Goal: Task Accomplishment & Management: Complete application form

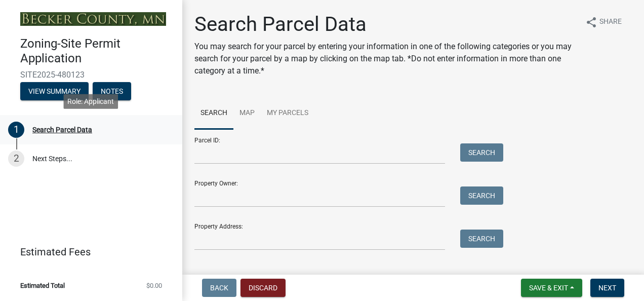
click at [80, 133] on div "Search Parcel Data" at bounding box center [62, 129] width 60 height 7
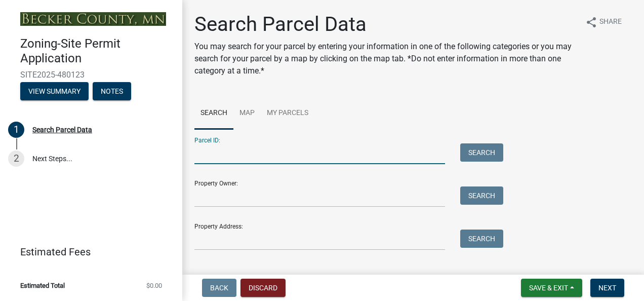
click at [208, 147] on input "Parcel ID:" at bounding box center [319, 153] width 250 height 21
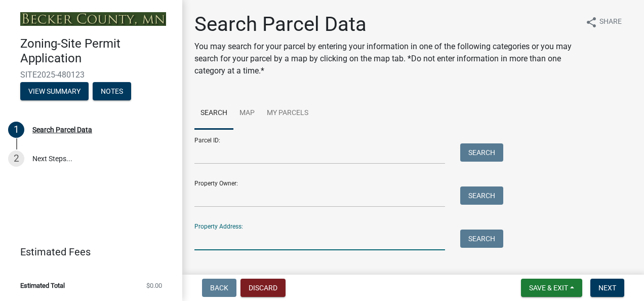
click at [198, 235] on input "Property Address:" at bounding box center [319, 239] width 250 height 21
type input "[STREET_ADDRESS][PERSON_NAME]"
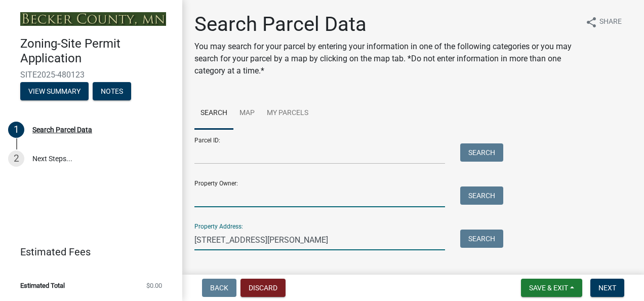
type input "[PERSON_NAME]"
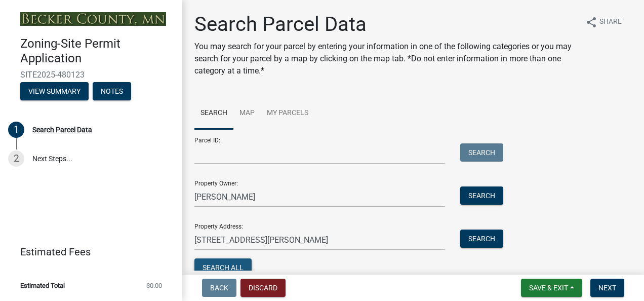
click at [209, 263] on button "Search All" at bounding box center [222, 267] width 57 height 18
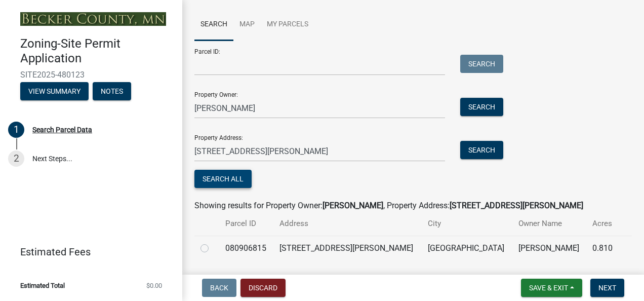
scroll to position [117, 0]
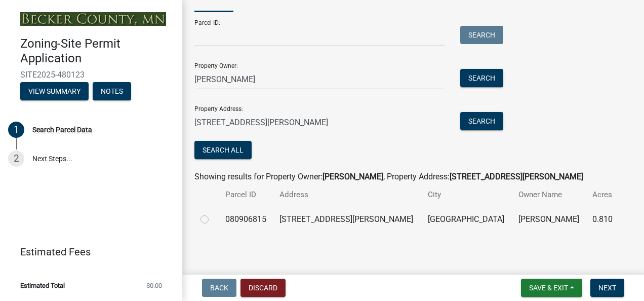
click at [213, 213] on label at bounding box center [213, 213] width 0 height 0
click at [213, 220] on input "radio" at bounding box center [216, 216] width 7 height 7
radio input "true"
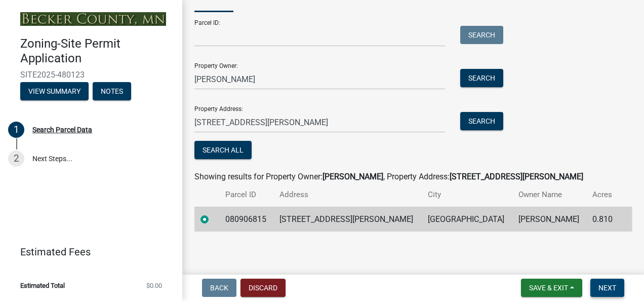
click at [607, 284] on span "Next" at bounding box center [607, 287] width 18 height 8
click at [237, 153] on button "Search All" at bounding box center [222, 150] width 57 height 18
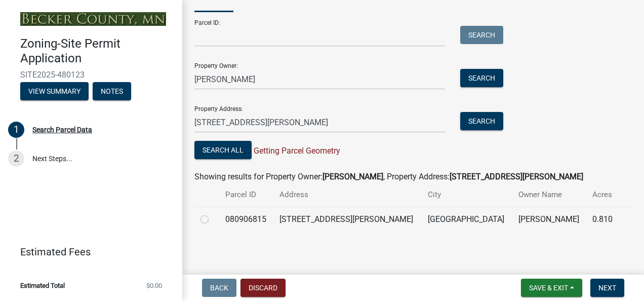
click at [213, 213] on label at bounding box center [213, 213] width 0 height 0
click at [213, 220] on input "radio" at bounding box center [216, 216] width 7 height 7
radio input "true"
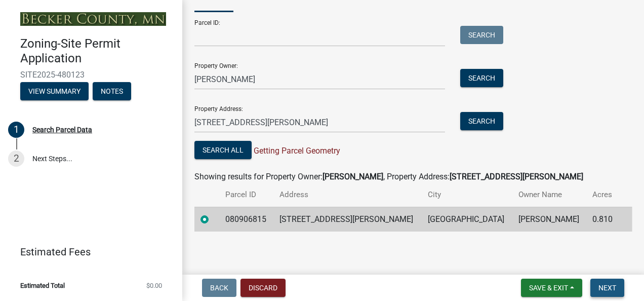
click at [605, 289] on span "Next" at bounding box center [607, 287] width 18 height 8
click at [561, 287] on span "Save & Exit" at bounding box center [548, 287] width 39 height 8
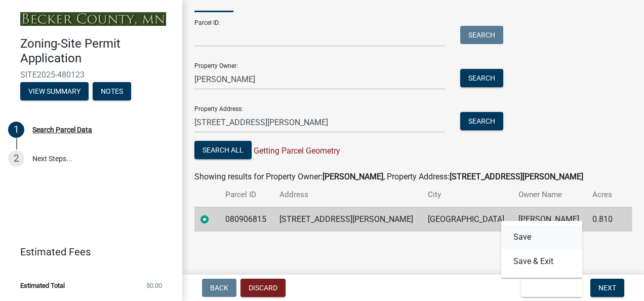
click at [530, 235] on button "Save" at bounding box center [541, 237] width 81 height 24
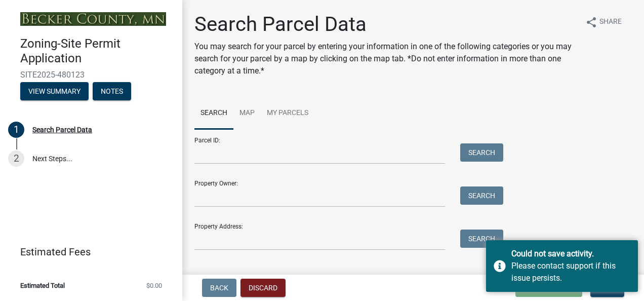
scroll to position [19, 0]
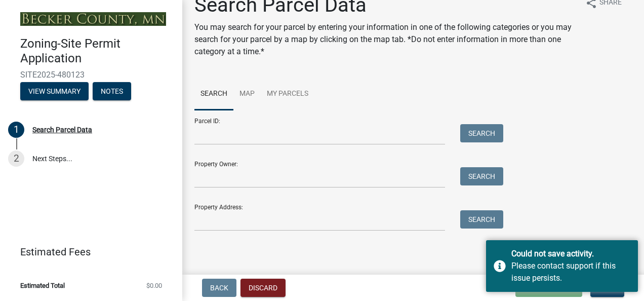
click at [459, 282] on div "Back Discard Loading... Save Save & Exit Next" at bounding box center [412, 287] width 445 height 18
click at [546, 218] on div "Parcel ID: Search Property Owner: Search Property Address: Search" at bounding box center [412, 170] width 437 height 121
click at [602, 292] on button "Next" at bounding box center [607, 287] width 34 height 18
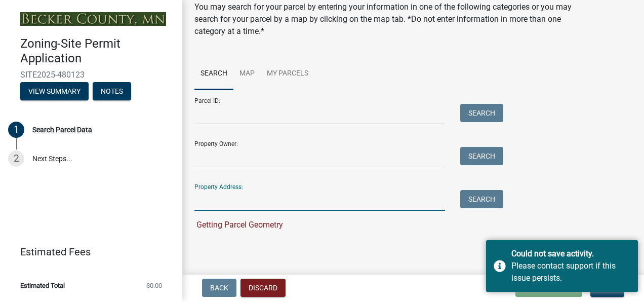
click at [222, 192] on input "Property Address:" at bounding box center [319, 200] width 250 height 21
type input "21816 Floyd Lake Drive"
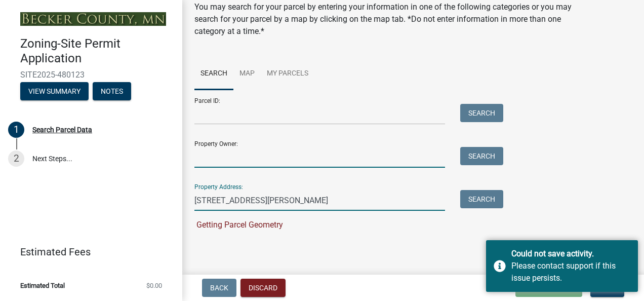
type input "Steven Zamzo"
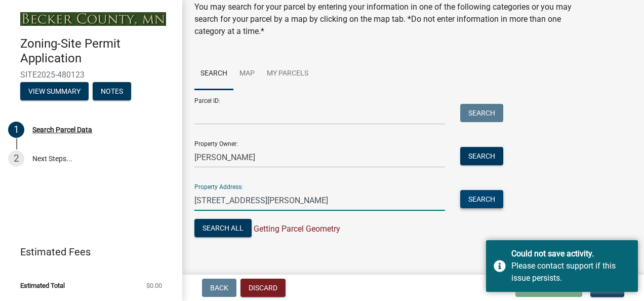
click at [469, 198] on button "Search" at bounding box center [481, 199] width 43 height 18
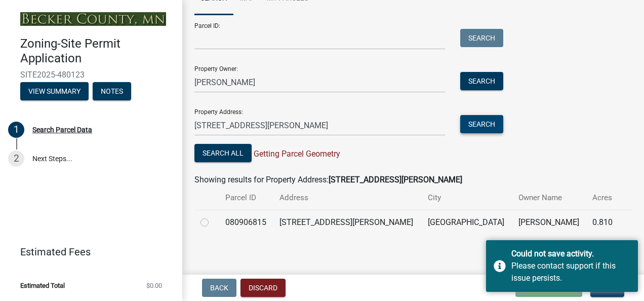
scroll to position [117, 0]
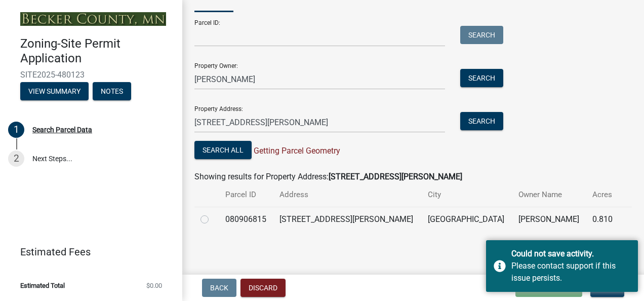
click at [213, 213] on label at bounding box center [213, 213] width 0 height 0
click at [213, 219] on input "radio" at bounding box center [216, 216] width 7 height 7
radio input "true"
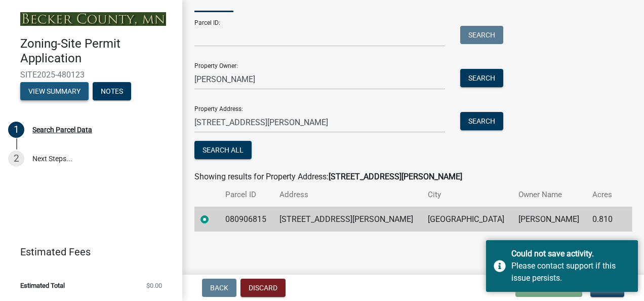
click at [68, 93] on button "View Summary" at bounding box center [54, 91] width 68 height 18
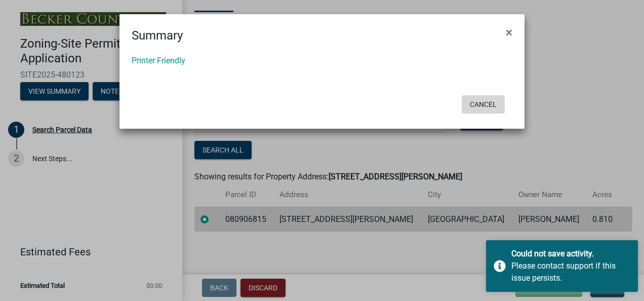
click at [482, 106] on button "Cancel" at bounding box center [482, 104] width 43 height 18
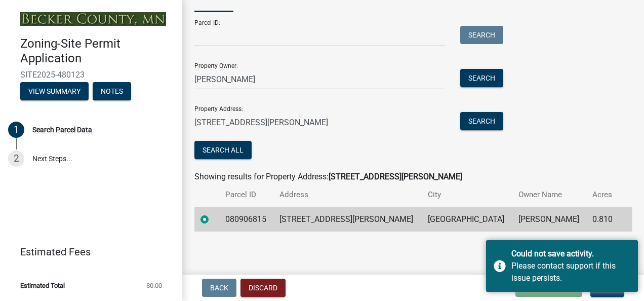
click at [460, 273] on div "Zoning-Site Permit Application SITE2025-480123 View Summary Notes 1 Search Parc…" at bounding box center [322, 150] width 644 height 301
click at [249, 286] on button "Discard" at bounding box center [262, 287] width 45 height 18
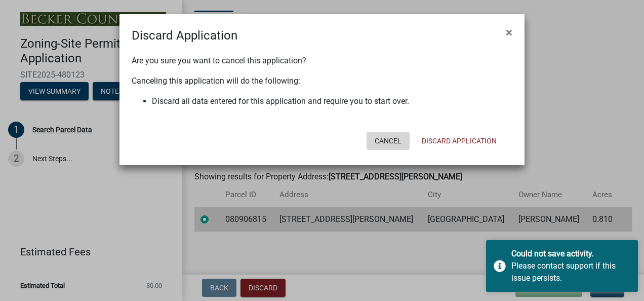
click at [389, 138] on button "Cancel" at bounding box center [387, 141] width 43 height 18
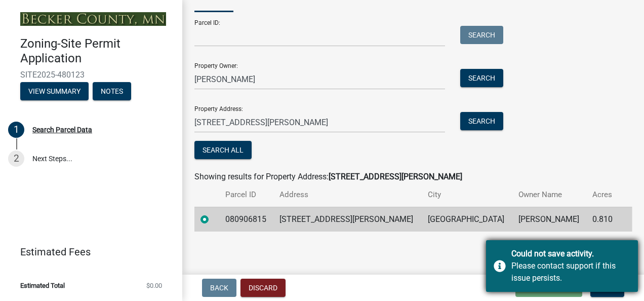
click at [599, 282] on div "Please contact support if this issue persists." at bounding box center [570, 272] width 119 height 24
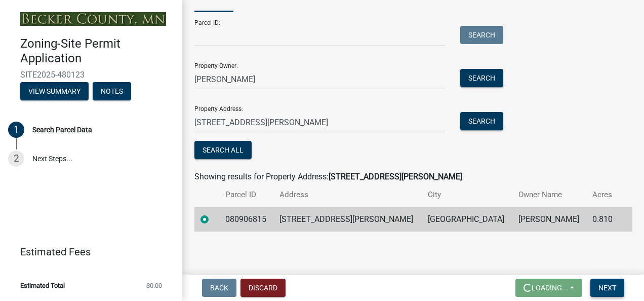
click at [610, 283] on span "Next" at bounding box center [607, 287] width 18 height 8
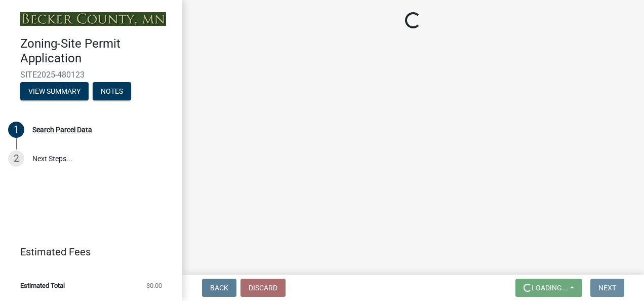
scroll to position [0, 0]
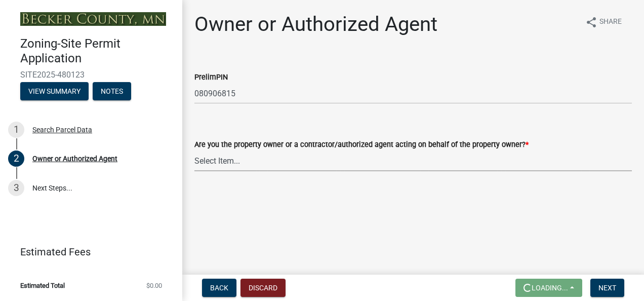
click at [243, 165] on select "Select Item... Property Owner Authorized Agent" at bounding box center [412, 160] width 437 height 21
click at [194, 150] on select "Select Item... Property Owner Authorized Agent" at bounding box center [412, 160] width 437 height 21
select select "3c674549-ed69-405f-b795-9fa3f7d47d9d"
click at [599, 287] on span "Next" at bounding box center [607, 287] width 18 height 8
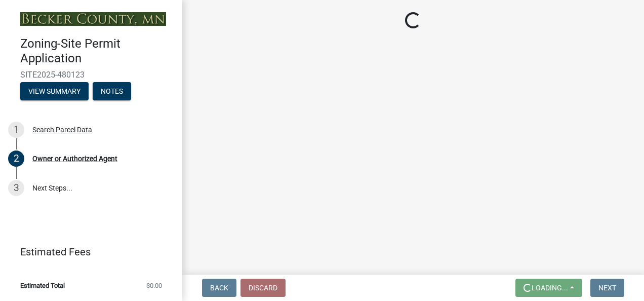
select select "a752e4d6-14bd-4f0f-bfe8-5b67ead45659"
select select "9319189b-bfdc-4147-b381-5e16084c0e7a"
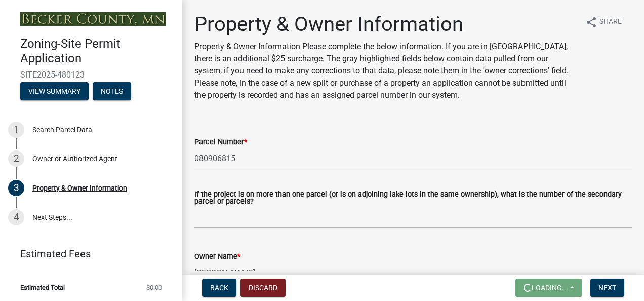
drag, startPoint x: 422, startPoint y: 230, endPoint x: 410, endPoint y: 234, distance: 11.8
click at [410, 234] on wm-data-entity-input "If the project is on more than one parcel (or is on adjoining lake lots in the …" at bounding box center [412, 206] width 437 height 59
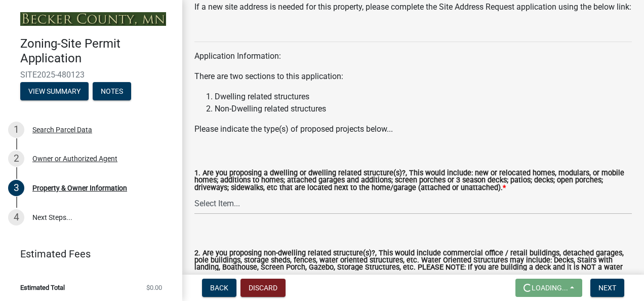
scroll to position [1133, 0]
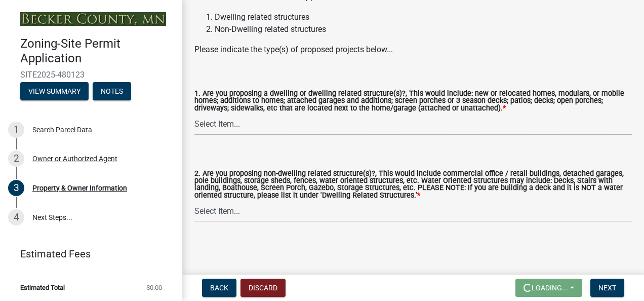
click at [215, 134] on select "Select Item... Yes No" at bounding box center [412, 124] width 437 height 21
click at [194, 114] on select "Select Item... Yes No" at bounding box center [412, 124] width 437 height 21
select select "fcf6d223-6c57-4dc5-b63a-a94704169022"
click at [208, 206] on select "Select Item... Yes No" at bounding box center [412, 211] width 437 height 21
click at [194, 201] on select "Select Item... Yes No" at bounding box center [412, 211] width 437 height 21
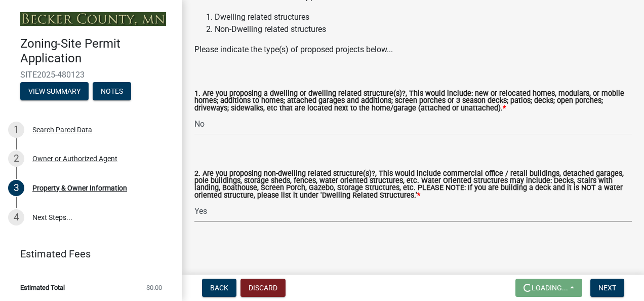
select select "5a5634ed-f11e-4c7b-90e1-096e6cfd17b9"
click at [615, 288] on span "Next" at bounding box center [607, 287] width 18 height 8
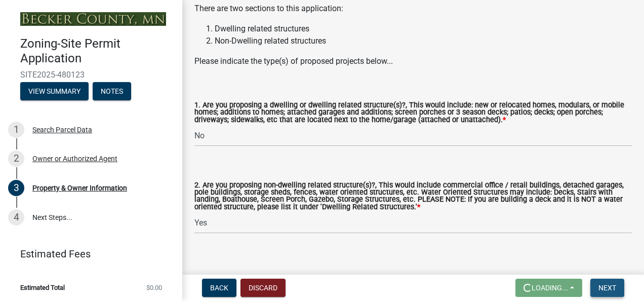
scroll to position [1157, 0]
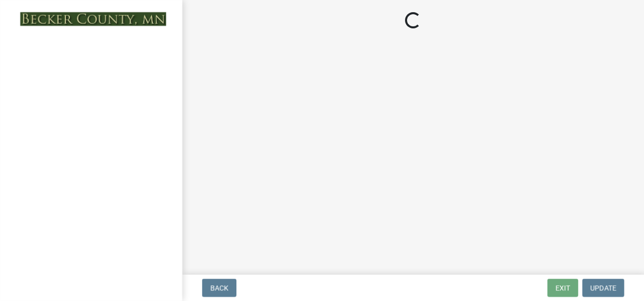
select select "a752e4d6-14bd-4f0f-bfe8-5b67ead45659"
select select "9319189b-bfdc-4147-b381-5e16084c0e7a"
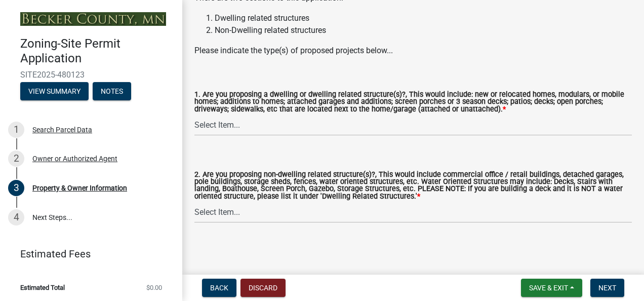
scroll to position [1133, 0]
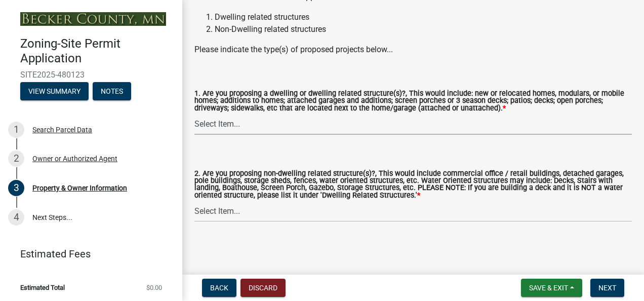
click at [220, 123] on select "Select Item... Yes No" at bounding box center [412, 124] width 437 height 21
click at [194, 114] on select "Select Item... Yes No" at bounding box center [412, 124] width 437 height 21
select select "fcf6d223-6c57-4dc5-b63a-a94704169022"
click at [208, 218] on select "Select Item... Yes No" at bounding box center [412, 211] width 437 height 21
click at [194, 201] on select "Select Item... Yes No" at bounding box center [412, 211] width 437 height 21
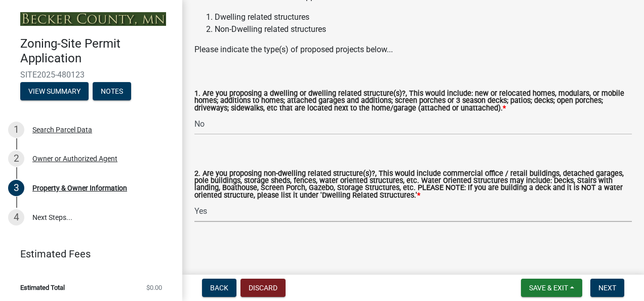
select select "5a5634ed-f11e-4c7b-90e1-096e6cfd17b9"
click at [612, 284] on span "Next" at bounding box center [607, 287] width 18 height 8
click at [606, 285] on span "Next" at bounding box center [607, 287] width 18 height 8
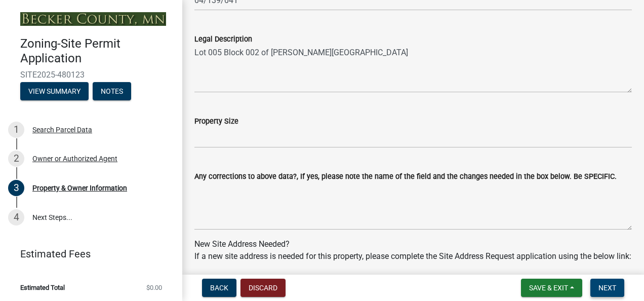
scroll to position [809, 0]
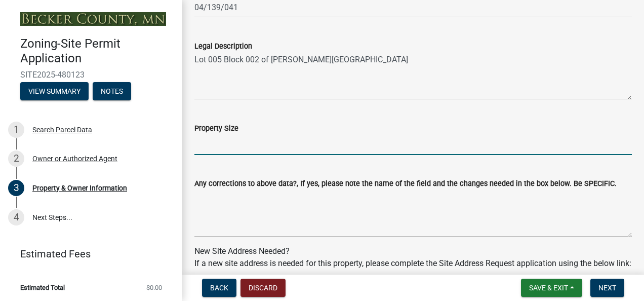
click at [231, 145] on input "Property Size" at bounding box center [412, 144] width 437 height 21
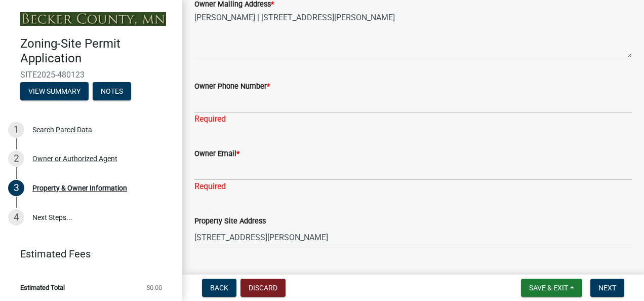
scroll to position [296, 0]
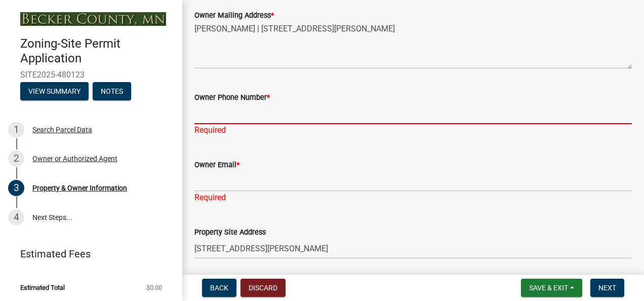
click at [213, 115] on input "Owner Phone Number *" at bounding box center [412, 113] width 437 height 21
type input "2182980358"
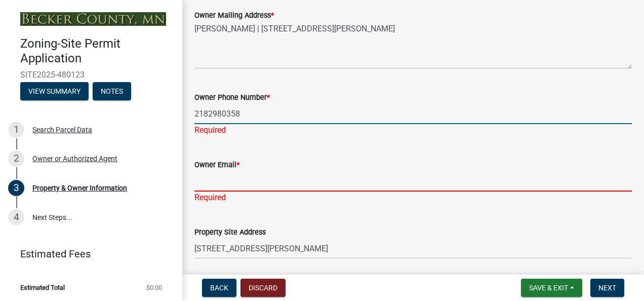
type input "[EMAIL_ADDRESS][PERSON_NAME][DOMAIN_NAME]"
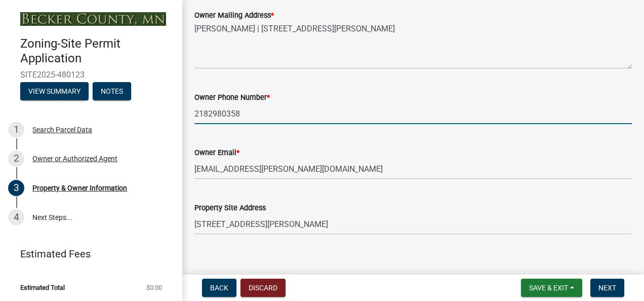
type input "2182980359"
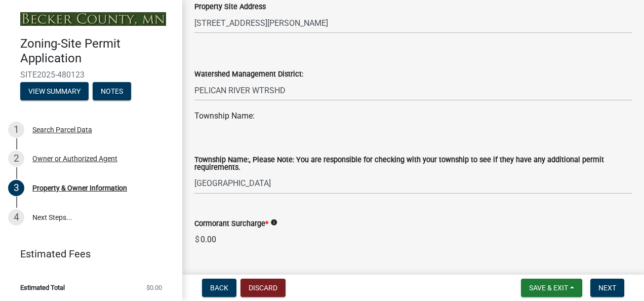
scroll to position [506, 0]
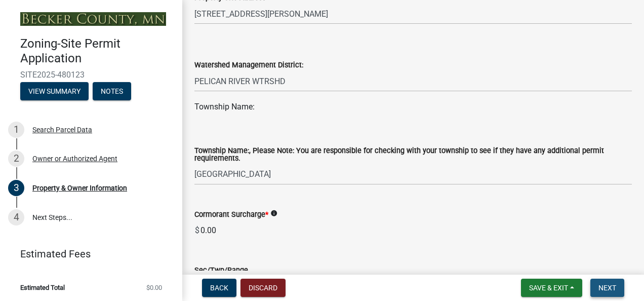
click at [607, 285] on span "Next" at bounding box center [607, 287] width 18 height 8
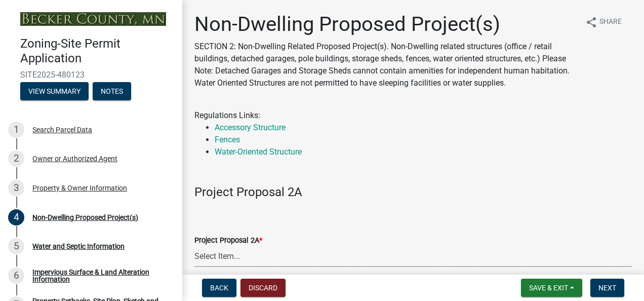
click at [207, 258] on select "Select Item... N/A Commercial Office/Retail Building Detached Garage Pole Build…" at bounding box center [412, 256] width 437 height 21
click at [194, 246] on select "Select Item... N/A Commercial Office/Retail Building Detached Garage Pole Build…" at bounding box center [412, 256] width 437 height 21
select select "273652f8-2357-47c0-90cc-77e373caeeb7"
click at [607, 287] on span "Next" at bounding box center [607, 287] width 18 height 8
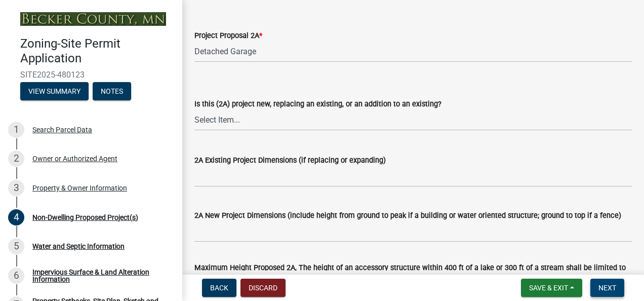
scroll to position [206, 0]
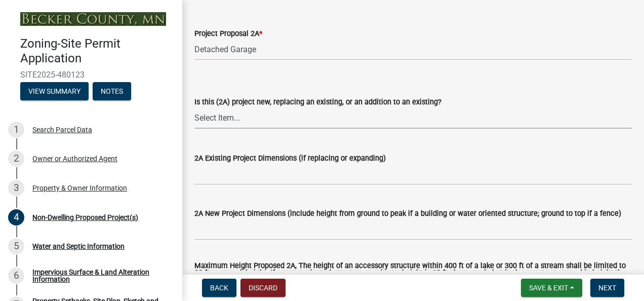
click at [225, 112] on select "Select Item... New to Property (new or used structure) Relocating/moving existi…" at bounding box center [412, 118] width 437 height 21
click at [194, 108] on select "Select Item... New to Property (new or used structure) Relocating/moving existi…" at bounding box center [412, 118] width 437 height 21
select select "3a2d96d3-fd69-4ed9-bae4-7a5aa03a7e58"
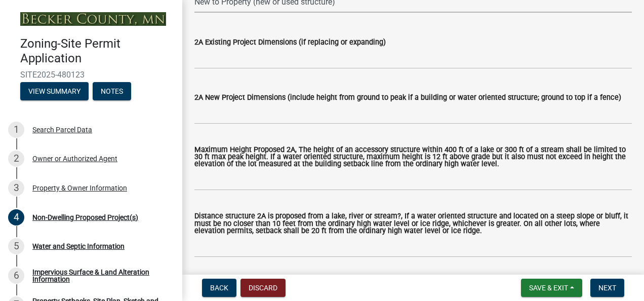
scroll to position [323, 0]
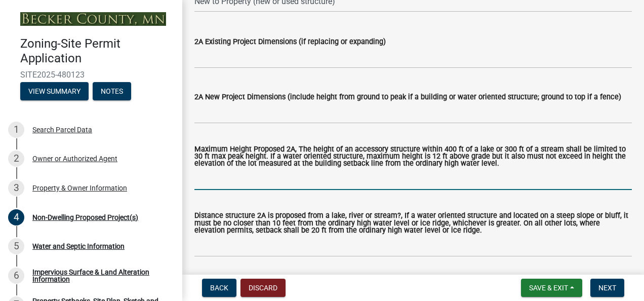
click at [269, 177] on input "Maximum Height Proposed 2A, The height of an accessory structure within 400 ft …" at bounding box center [412, 179] width 437 height 21
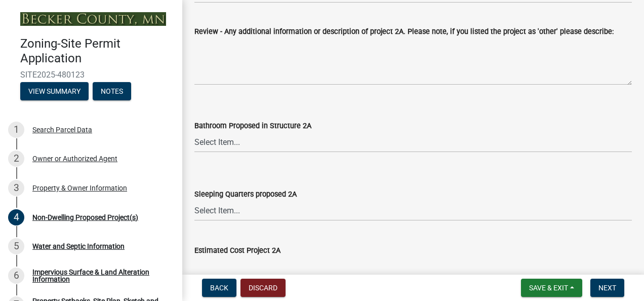
scroll to position [577, 0]
type input "28'"
click at [223, 134] on select "Select Item... N/A Yes No" at bounding box center [412, 141] width 437 height 21
click at [194, 131] on select "Select Item... N/A Yes No" at bounding box center [412, 141] width 437 height 21
select select "cf118f3b-6469-426f-b247-8aeebfb0198d"
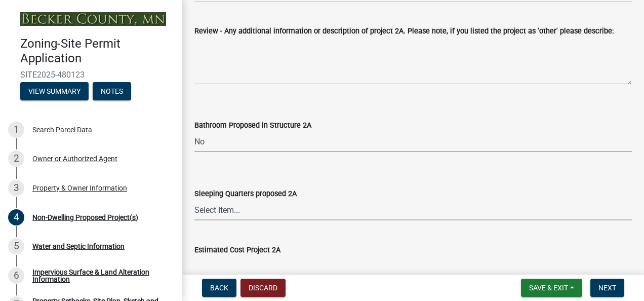
click at [221, 212] on select "Select Item... N/A Yes No" at bounding box center [412, 209] width 437 height 21
click at [194, 199] on select "Select Item... N/A Yes No" at bounding box center [412, 209] width 437 height 21
select select "d5258256-81e9-4688-bc84-b01445ee29b6"
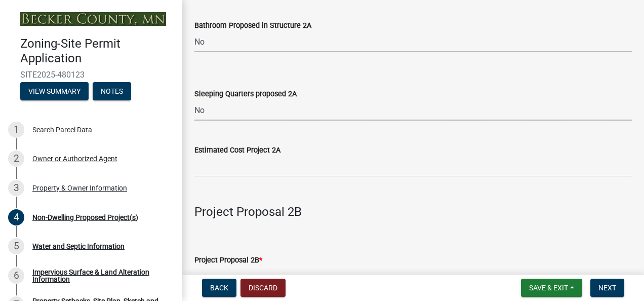
scroll to position [679, 0]
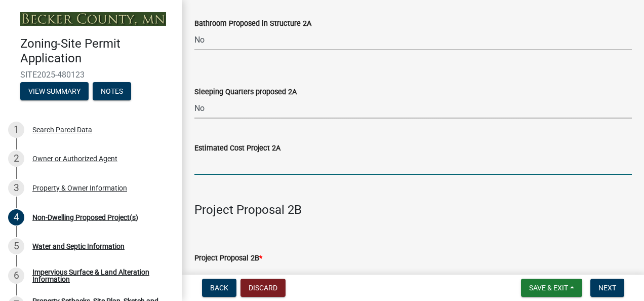
click at [243, 171] on input "text" at bounding box center [412, 164] width 437 height 21
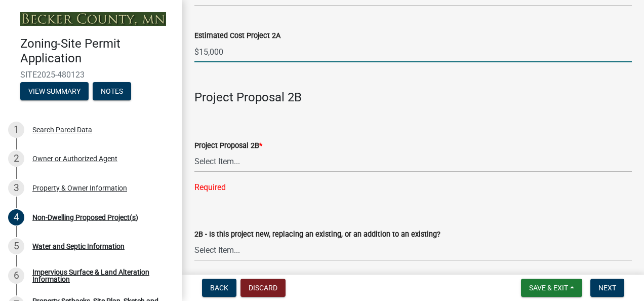
scroll to position [803, 0]
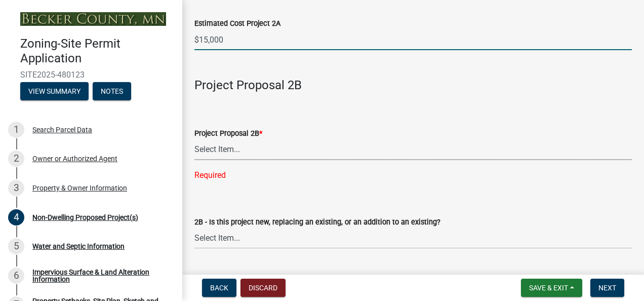
type input "15000"
click at [228, 147] on select "Select Item... N/A Commercial Office/Retail Building Detached Garage Pole Build…" at bounding box center [412, 149] width 437 height 21
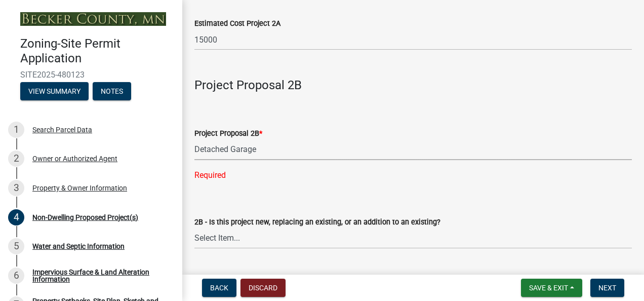
click at [194, 139] on select "Select Item... N/A Commercial Office/Retail Building Detached Garage Pole Build…" at bounding box center [412, 149] width 437 height 21
select select "78ab858f-49e1-4acd-9a4f-c04bc249fcc1"
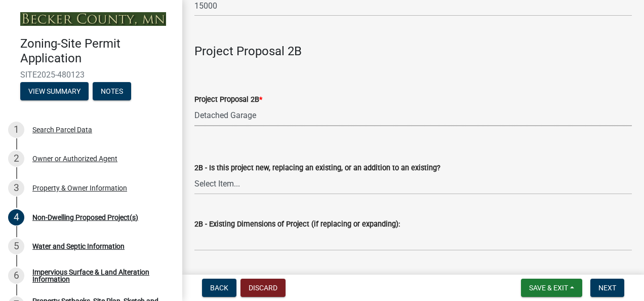
scroll to position [840, 0]
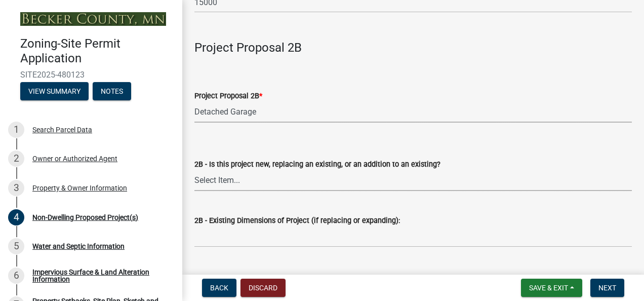
click at [255, 181] on select "Select Item... New to Property (new or used structure) Relocating/moving existi…" at bounding box center [412, 180] width 437 height 21
click at [194, 170] on select "Select Item... New to Property (new or used structure) Relocating/moving existi…" at bounding box center [412, 180] width 437 height 21
select select "00898f61-7ba8-49f3-9ca7-7e396e8a7c45"
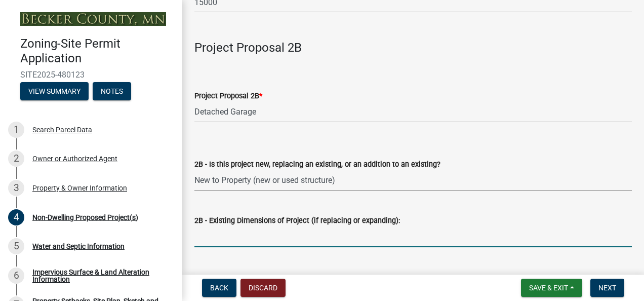
click at [280, 240] on input "2B - Existing Dimensions of Project (if replacing or expanding):" at bounding box center [412, 236] width 437 height 21
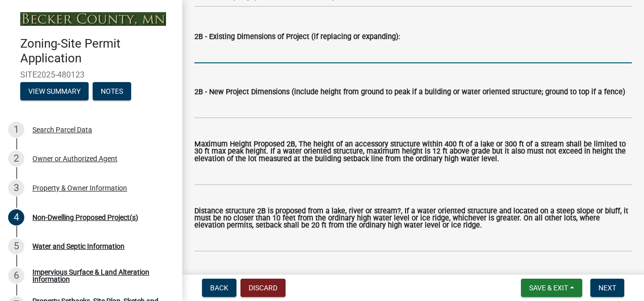
scroll to position [1025, 0]
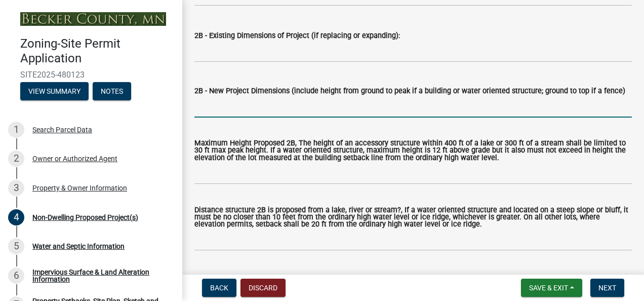
click at [259, 108] on input "2B - New Project Dimensions (include height from ground to peak if a building o…" at bounding box center [412, 107] width 437 height 21
type input "26'x26'"
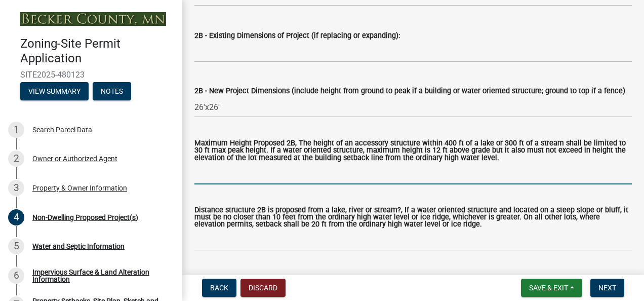
click at [265, 175] on input "Maximum Height Proposed 2B, The height of an accessory structure within 400 ft …" at bounding box center [412, 173] width 437 height 21
type input "22'"
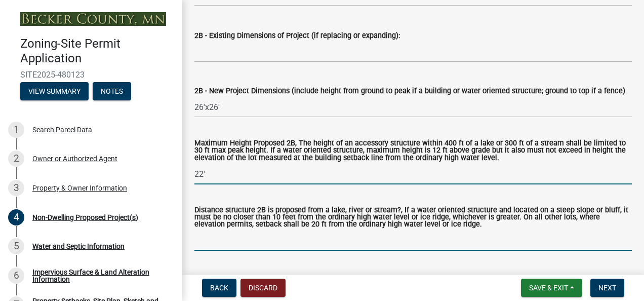
click at [291, 241] on input "Distance structure 2B is proposed from a lake, river or stream?, If a water ori…" at bounding box center [412, 240] width 437 height 21
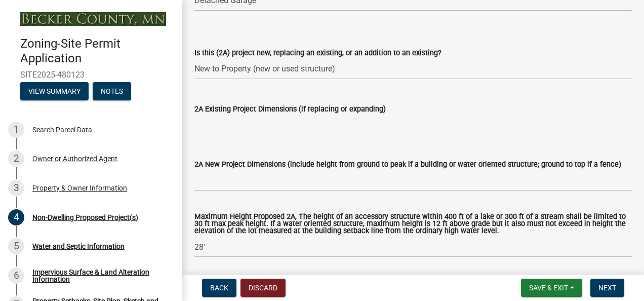
scroll to position [256, 0]
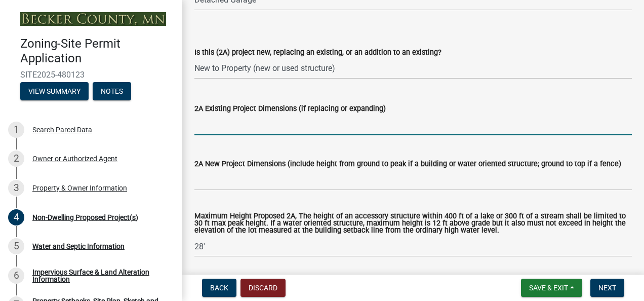
click at [271, 127] on input "2A Existing Project Dimensions (if replacing or expanding)" at bounding box center [412, 124] width 437 height 21
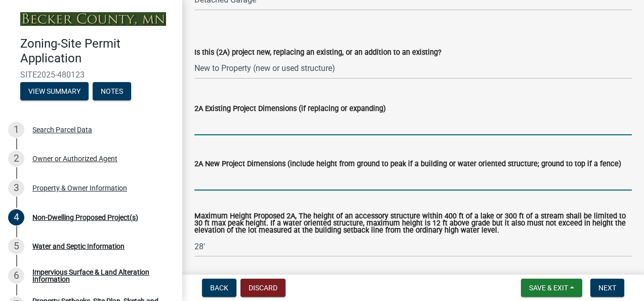
click at [267, 179] on input "2A New Project Dimensions (include height from ground to peak if a building or …" at bounding box center [412, 180] width 437 height 21
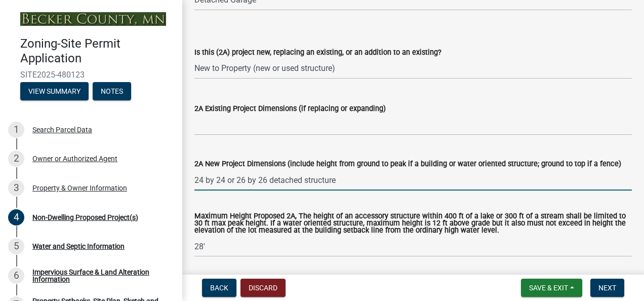
click at [237, 181] on input "24 by 24 or 26 by 26 detached structure" at bounding box center [412, 180] width 437 height 21
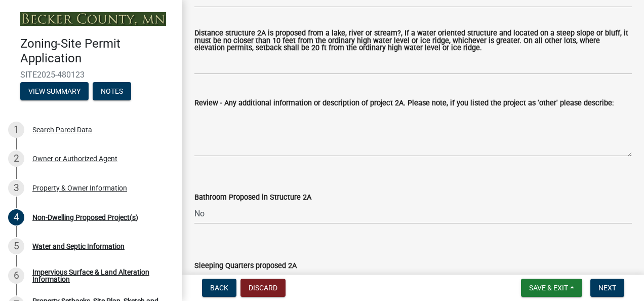
scroll to position [508, 0]
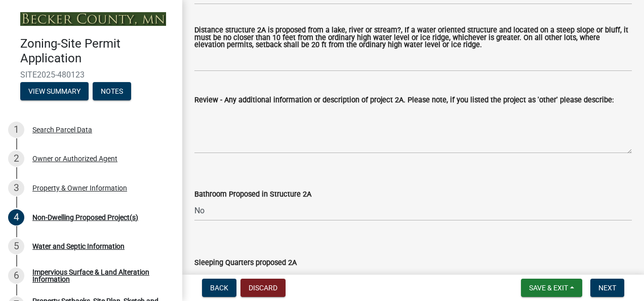
type input "26 by 26 detached structure"
click at [202, 209] on select "Select Item... N/A Yes No" at bounding box center [412, 210] width 437 height 21
click at [194, 200] on select "Select Item... N/A Yes No" at bounding box center [412, 210] width 437 height 21
select select "6094bfe3-a997-46d7-8224-ceb3abf7e49e"
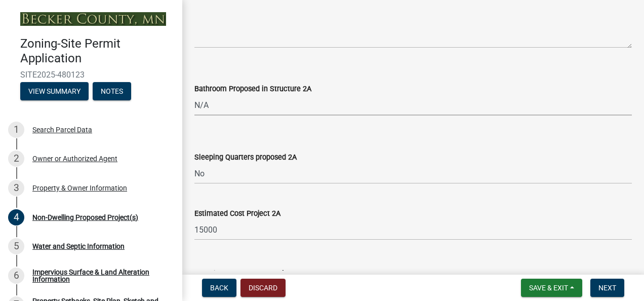
scroll to position [614, 0]
click at [211, 169] on select "Select Item... N/A Yes No" at bounding box center [412, 172] width 437 height 21
click at [194, 162] on select "Select Item... N/A Yes No" at bounding box center [412, 172] width 437 height 21
select select "ae391dbd-f41d-43ca-bdf1-092bd9136923"
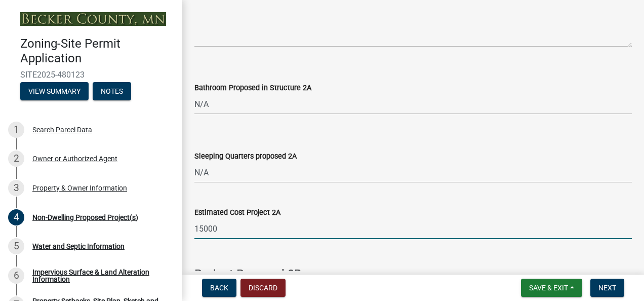
click at [224, 235] on input "15000" at bounding box center [412, 228] width 437 height 21
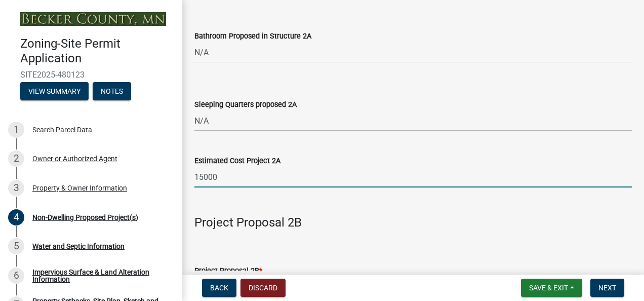
scroll to position [666, 0]
type input "1"
click at [220, 173] on input "text" at bounding box center [412, 176] width 437 height 21
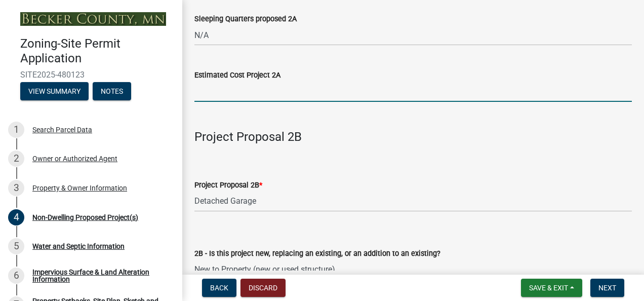
scroll to position [752, 0]
click at [262, 201] on select "Select Item... N/A Commercial Office/Retail Building Detached Garage Pole Build…" at bounding box center [412, 200] width 437 height 21
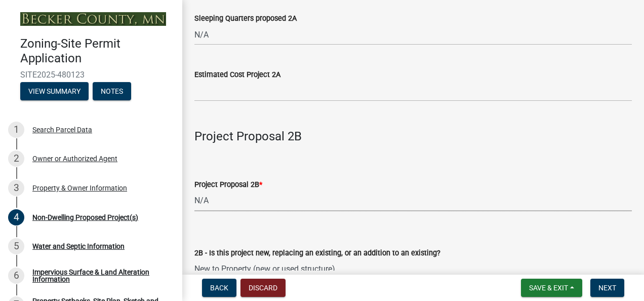
click at [194, 191] on select "Select Item... N/A Commercial Office/Retail Building Detached Garage Pole Build…" at bounding box center [412, 200] width 437 height 21
select select "258cbdbc-8629-455d-9fed-6a57bf82144e"
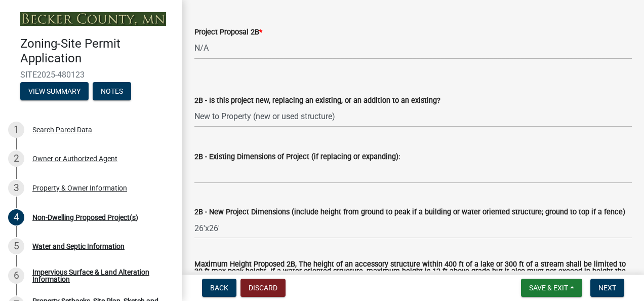
scroll to position [913, 0]
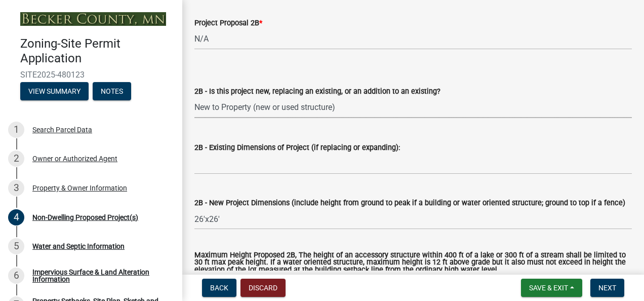
click at [273, 110] on select "Select Item... New to Property (new or used structure) Relocating/moving existi…" at bounding box center [412, 107] width 437 height 21
click at [278, 108] on select "Select Item... New to Property (new or used structure) Relocating/moving existi…" at bounding box center [412, 107] width 437 height 21
click at [318, 104] on select "Select Item... New to Property (new or used structure) Relocating/moving existi…" at bounding box center [412, 107] width 437 height 21
click at [314, 115] on select "Select Item... New to Property (new or used structure) Relocating/moving existi…" at bounding box center [412, 107] width 437 height 21
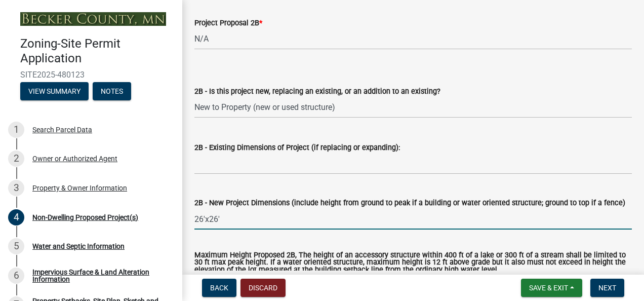
click at [226, 223] on input "26'x26'" at bounding box center [412, 218] width 437 height 21
click at [230, 210] on input "26'x26'" at bounding box center [412, 218] width 437 height 21
type input "2"
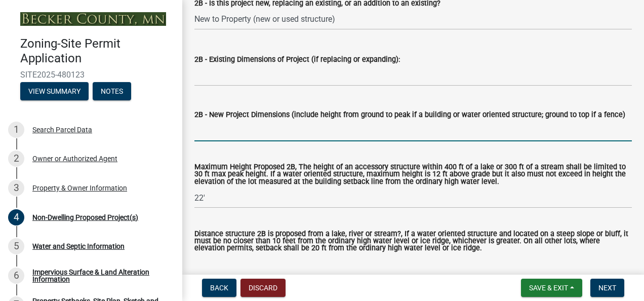
scroll to position [1002, 0]
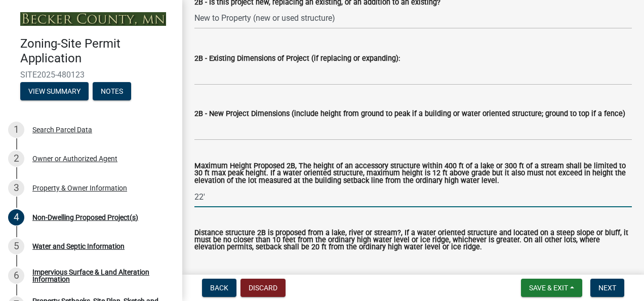
click at [207, 198] on input "22'" at bounding box center [412, 196] width 437 height 21
type input "2"
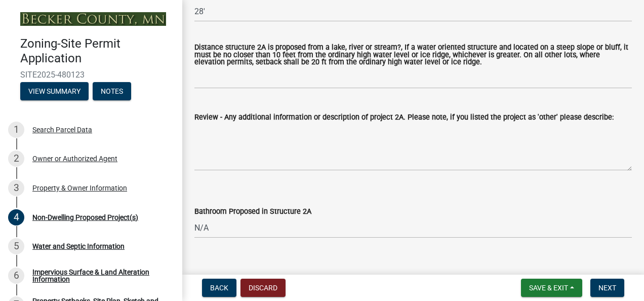
scroll to position [496, 0]
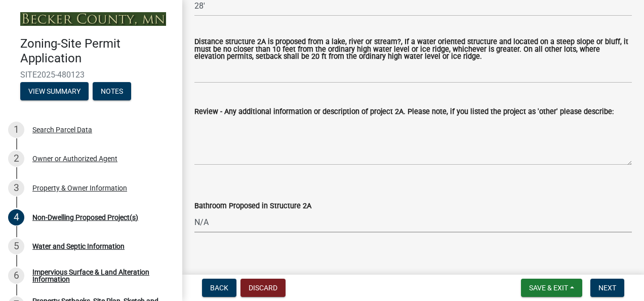
click at [212, 221] on select "Select Item... N/A Yes No" at bounding box center [412, 222] width 437 height 21
click at [194, 212] on select "Select Item... N/A Yes No" at bounding box center [412, 222] width 437 height 21
select select "c901b724-8e9a-499b-811d-f72064c7192a"
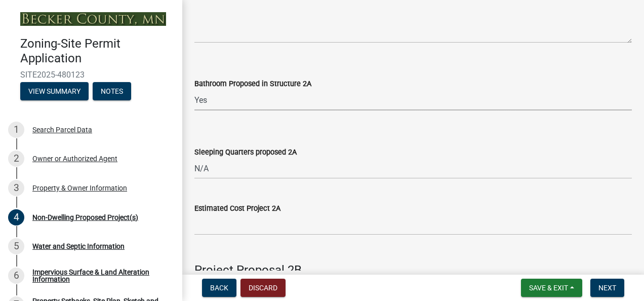
scroll to position [618, 0]
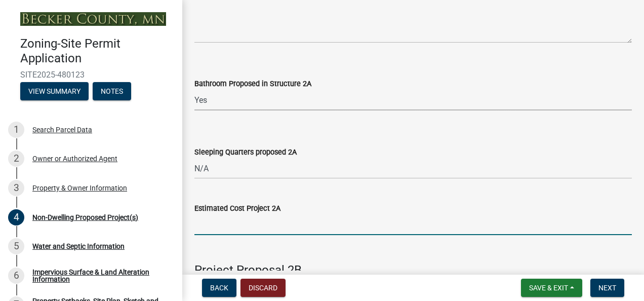
click at [233, 227] on input "text" at bounding box center [412, 224] width 437 height 21
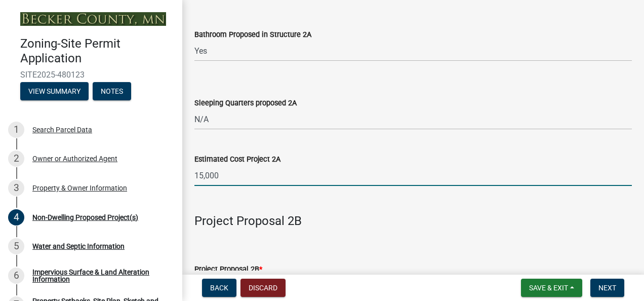
scroll to position [668, 0]
type input "15000"
click at [600, 284] on span "Next" at bounding box center [607, 287] width 18 height 8
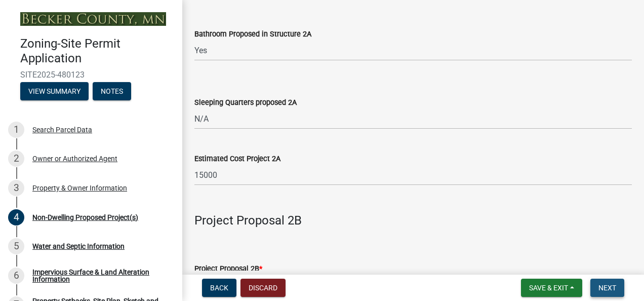
click at [611, 282] on button "Next" at bounding box center [607, 287] width 34 height 18
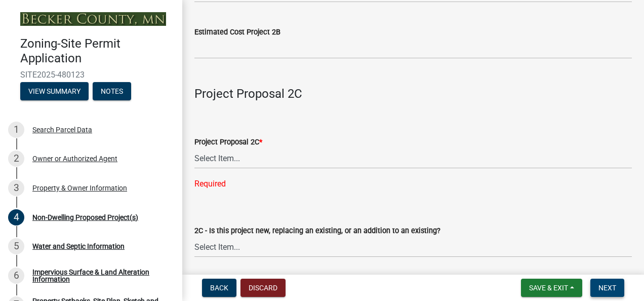
scroll to position [1492, 0]
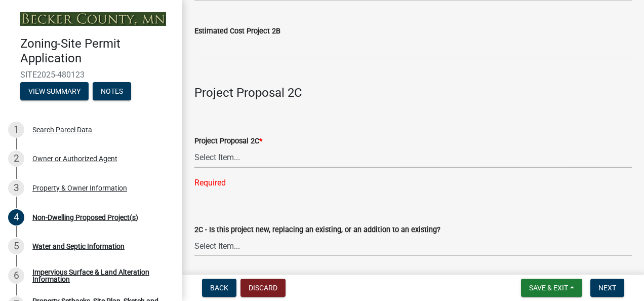
click at [248, 157] on select "Select Item... N/A Commercial Office/Retail Building Detached Garage Pole Build…" at bounding box center [412, 157] width 437 height 21
click at [194, 147] on select "Select Item... N/A Commercial Office/Retail Building Detached Garage Pole Build…" at bounding box center [412, 157] width 437 height 21
select select "a9a8393f-3c28-47b8-b6d9-84c94641c3fc"
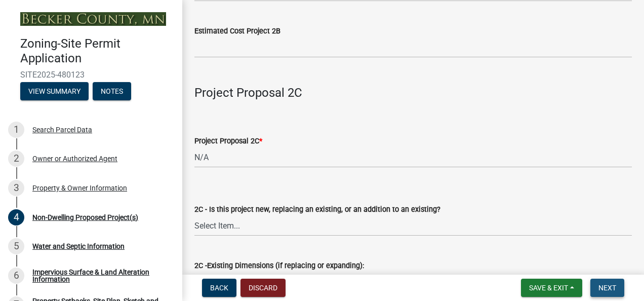
click at [605, 293] on button "Next" at bounding box center [607, 287] width 34 height 18
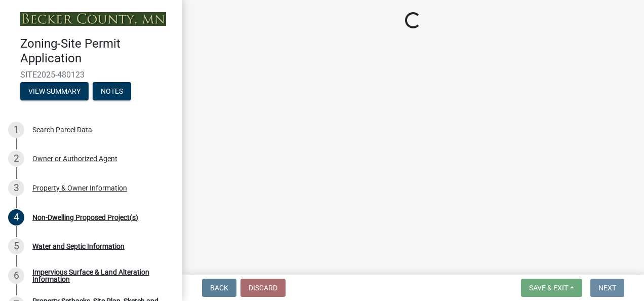
scroll to position [0, 0]
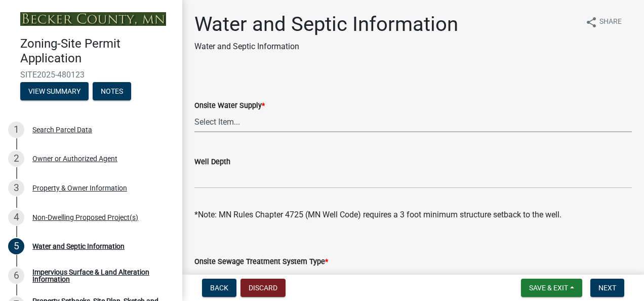
click at [241, 127] on select "Select Item... Well New Well to be Installed Attached to City Water System No o…" at bounding box center [412, 121] width 437 height 21
click at [194, 111] on select "Select Item... Well New Well to be Installed Attached to City Water System No o…" at bounding box center [412, 121] width 437 height 21
select select "9c51a48b-0bee-4836-8d5c-beab6e77ad2a"
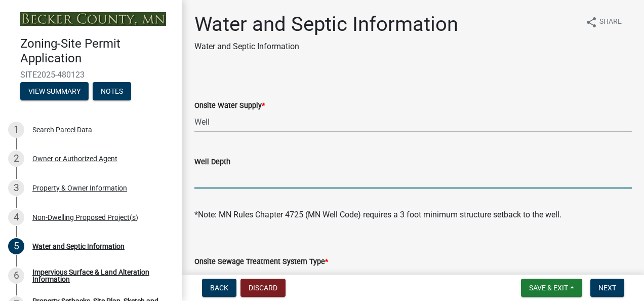
click at [215, 176] on input "Well Depth" at bounding box center [412, 177] width 437 height 21
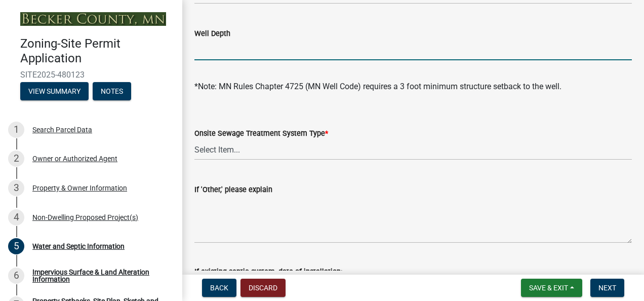
scroll to position [129, 0]
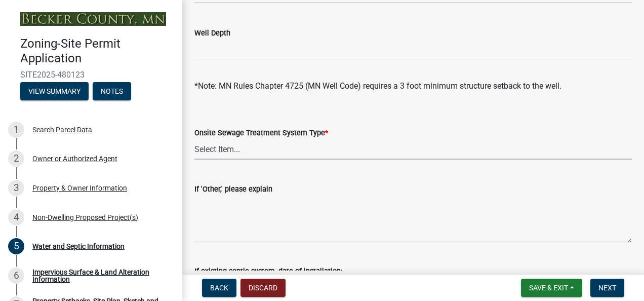
click at [228, 147] on select "Select Item... No existing or proposed septic Proposed New or Corrected Septic …" at bounding box center [412, 149] width 437 height 21
click at [194, 139] on select "Select Item... No existing or proposed septic Proposed New or Corrected Septic …" at bounding box center [412, 149] width 437 height 21
select select "25b8aef2-9eed-4c0f-8836-08d4b8d082b1"
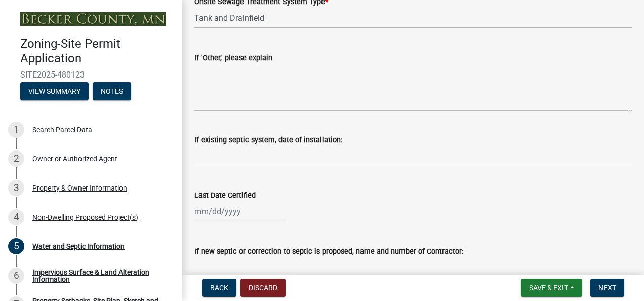
scroll to position [260, 0]
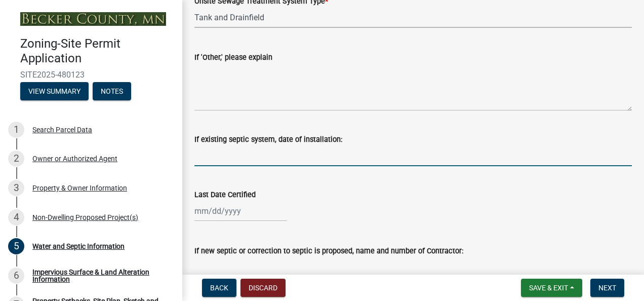
click at [238, 156] on input "If existing septic system, date of installation:" at bounding box center [412, 155] width 437 height 21
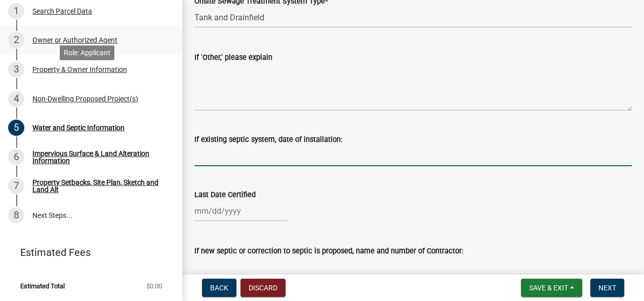
scroll to position [0, 0]
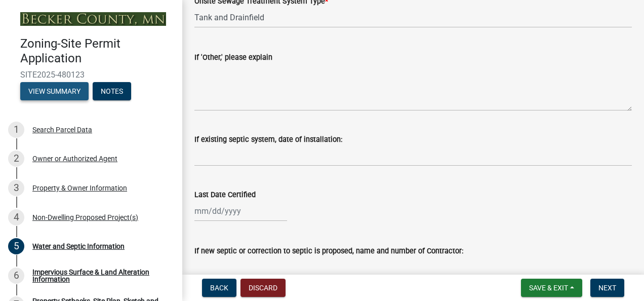
click at [57, 92] on button "View Summary" at bounding box center [54, 91] width 68 height 18
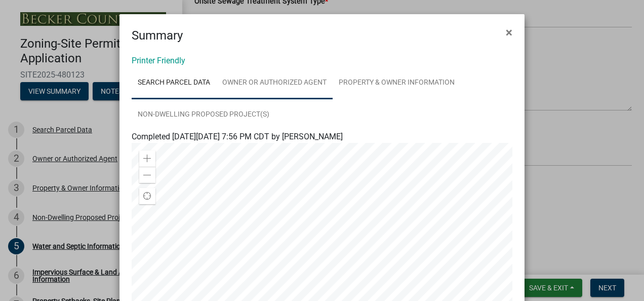
click at [269, 79] on link "Owner or Authorized Agent" at bounding box center [274, 83] width 116 height 32
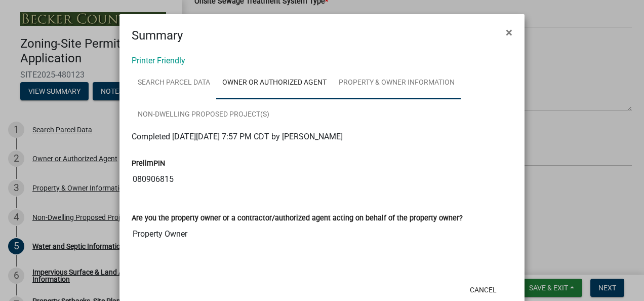
click at [381, 77] on link "Property & Owner Information" at bounding box center [396, 83] width 128 height 32
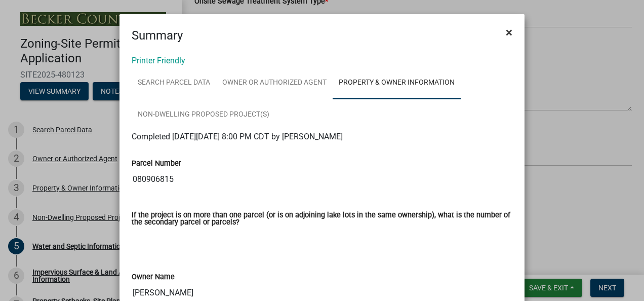
click at [507, 33] on span "×" at bounding box center [508, 32] width 7 height 14
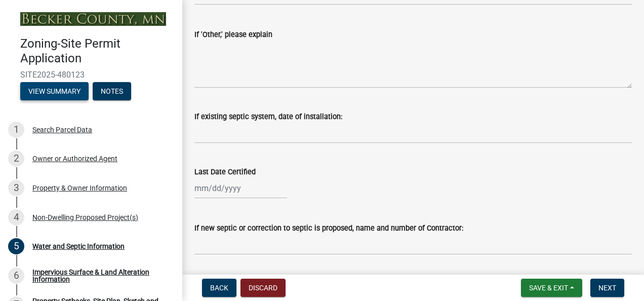
scroll to position [282, 0]
select select "9"
select select "2025"
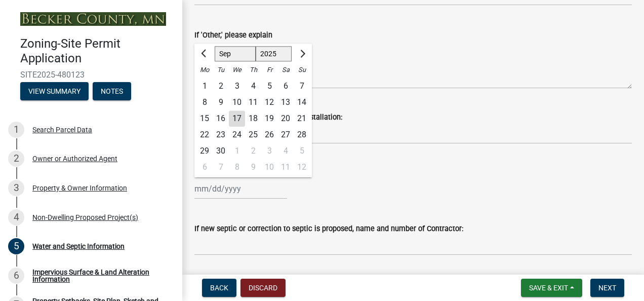
click at [205, 188] on div "[PERSON_NAME] Feb Mar Apr [PERSON_NAME][DATE] Oct Nov [DATE] 1526 1527 1528 152…" at bounding box center [240, 188] width 93 height 21
click at [333, 158] on div "Last Date Certified [PERSON_NAME] Apr May Jun [DATE] Aug Sep Oct Nov [DATE] 152…" at bounding box center [412, 175] width 437 height 47
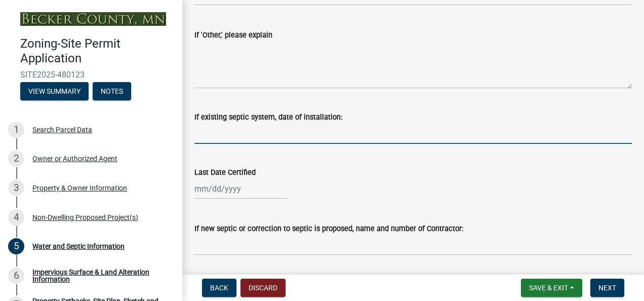
click at [227, 135] on input "If existing septic system, date of installation:" at bounding box center [412, 133] width 437 height 21
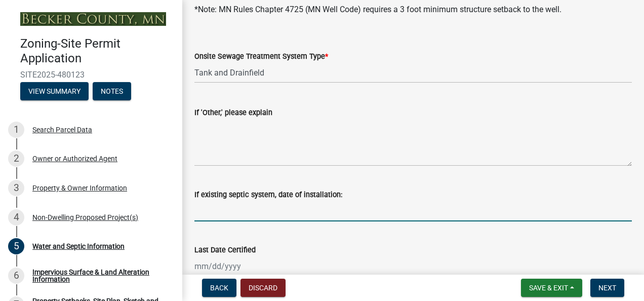
scroll to position [206, 0]
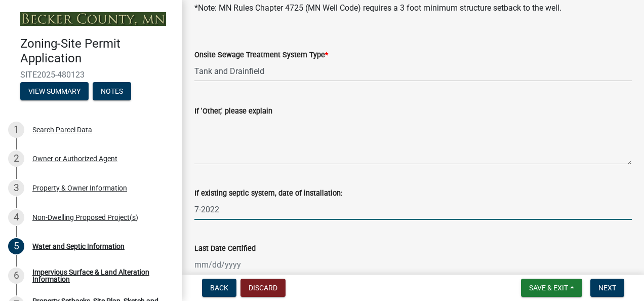
click at [202, 207] on input "7-2022" at bounding box center [412, 209] width 437 height 21
click at [202, 207] on input "Ju2022" at bounding box center [412, 209] width 437 height 21
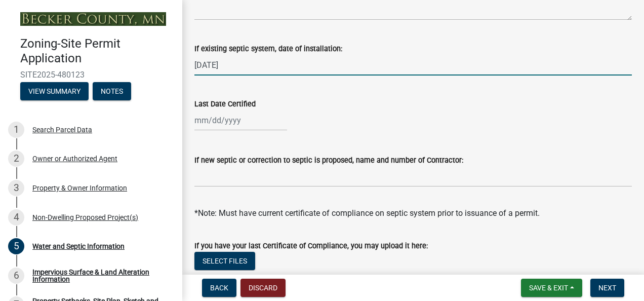
scroll to position [351, 0]
type input "[DATE]"
select select "9"
select select "2025"
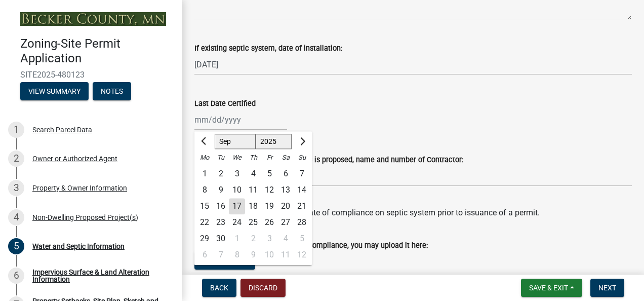
click at [229, 121] on div "[PERSON_NAME] Feb Mar Apr [PERSON_NAME][DATE] Oct Nov [DATE] 1526 1527 1528 152…" at bounding box center [240, 119] width 93 height 21
click at [241, 119] on input "Last Date Certified" at bounding box center [240, 119] width 93 height 21
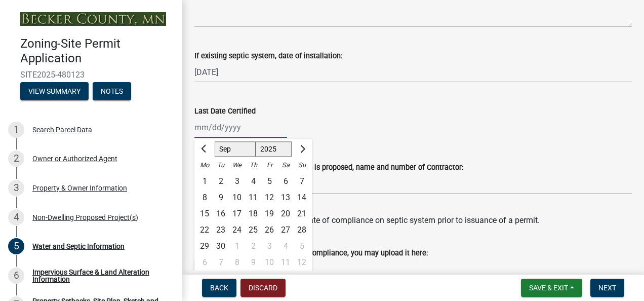
scroll to position [343, 0]
drag, startPoint x: 207, startPoint y: 130, endPoint x: 178, endPoint y: 129, distance: 29.4
click at [178, 129] on div "Zoning-Site Permit Application SITE2025-480123 View Summary Notes 1 Search Parc…" at bounding box center [322, 150] width 644 height 301
click at [208, 128] on input "Last Date Certified" at bounding box center [240, 127] width 93 height 21
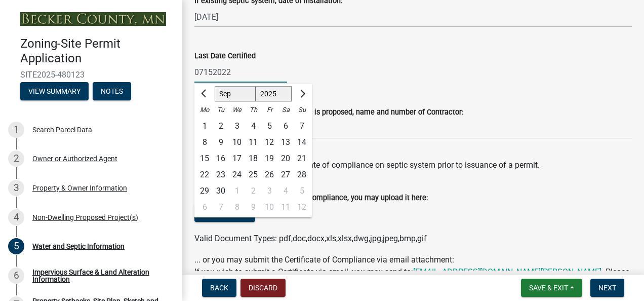
scroll to position [401, 0]
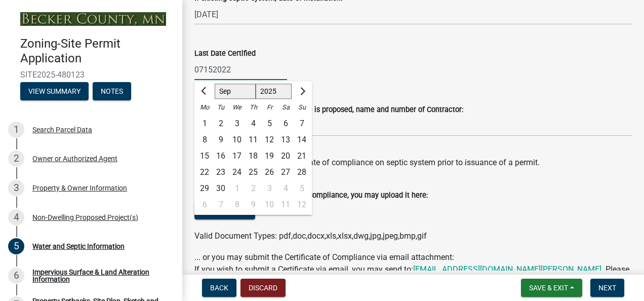
type input "07152022"
click at [371, 104] on div "If new septic or correction to septic is proposed, name and number of Contracto…" at bounding box center [412, 109] width 437 height 12
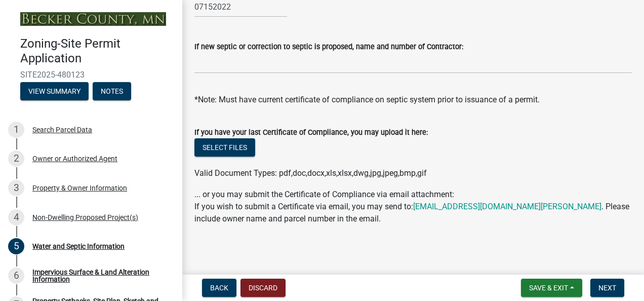
scroll to position [466, 0]
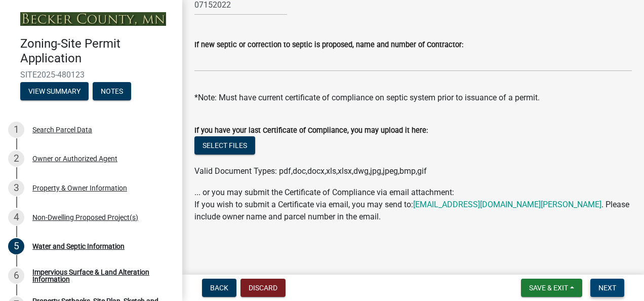
click at [607, 283] on span "Next" at bounding box center [607, 287] width 18 height 8
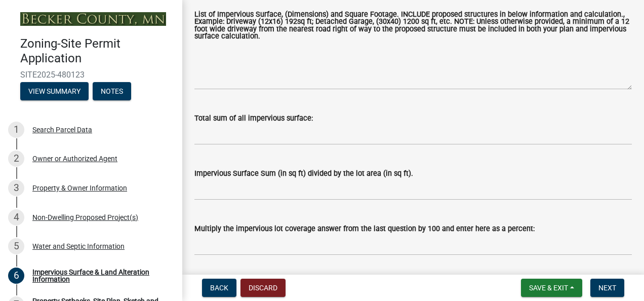
scroll to position [252, 0]
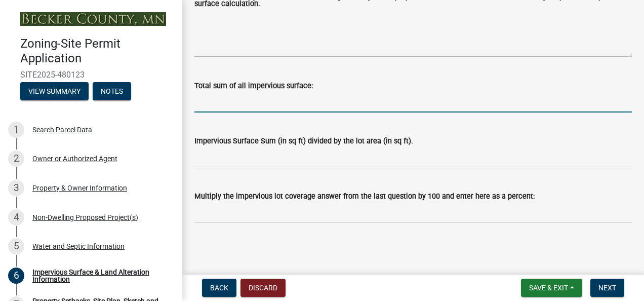
click at [215, 103] on input "Total sum of all impervious surface:" at bounding box center [412, 102] width 437 height 21
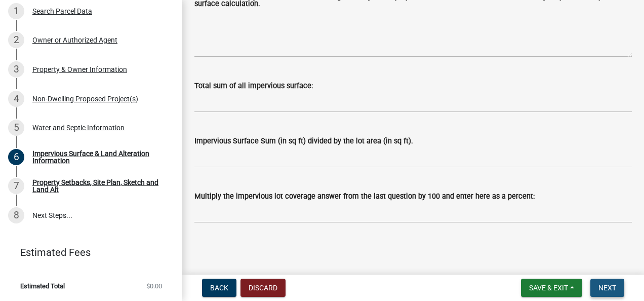
click at [609, 280] on button "Next" at bounding box center [607, 287] width 34 height 18
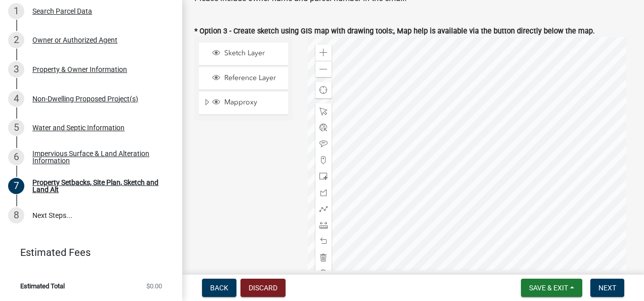
scroll to position [374, 0]
click at [244, 60] on div "Sketch Layer" at bounding box center [243, 52] width 89 height 22
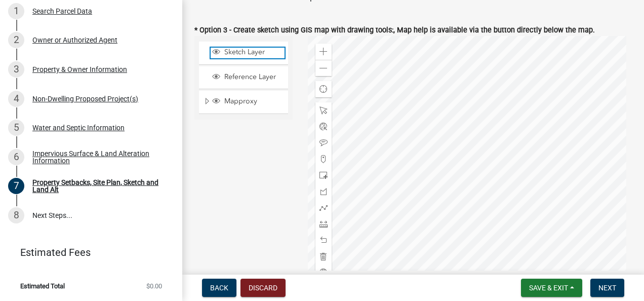
click at [241, 57] on span "Sketch Layer" at bounding box center [253, 52] width 63 height 9
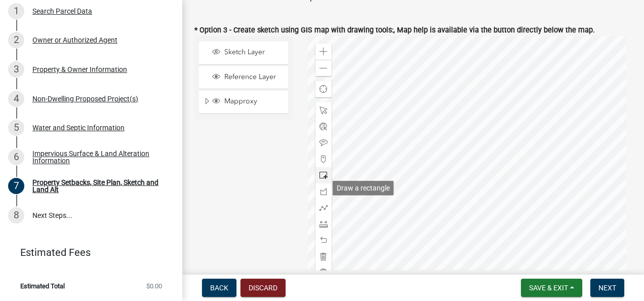
click at [319, 179] on span at bounding box center [323, 175] width 8 height 8
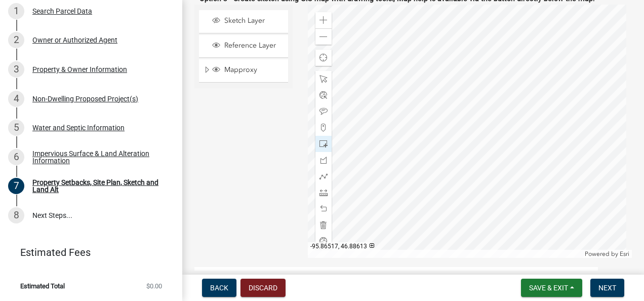
click at [444, 100] on div at bounding box center [470, 131] width 324 height 253
click at [452, 94] on div at bounding box center [470, 131] width 324 height 253
click at [320, 25] on div "Zoom in" at bounding box center [323, 20] width 16 height 16
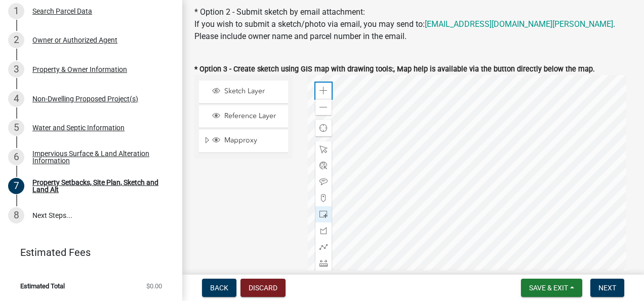
scroll to position [335, 0]
click at [248, 120] on span "Reference Layer" at bounding box center [253, 115] width 63 height 9
click at [241, 120] on span "Reference Layer" at bounding box center [253, 115] width 63 height 9
click at [240, 96] on span "Sketch Layer" at bounding box center [253, 91] width 63 height 9
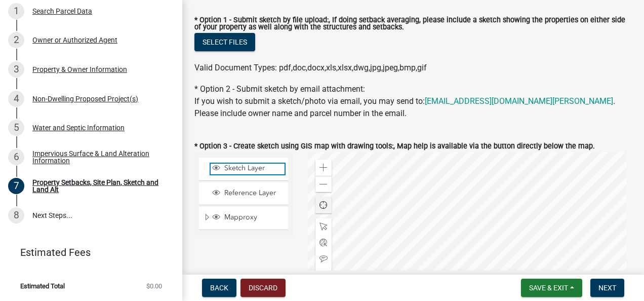
scroll to position [259, 0]
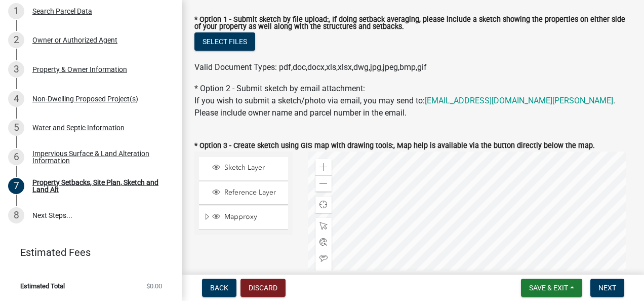
click at [480, 218] on div at bounding box center [470, 277] width 324 height 253
click at [315, 191] on div "Zoom out" at bounding box center [323, 183] width 16 height 16
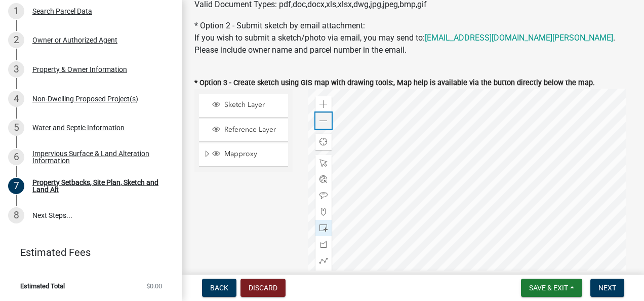
scroll to position [329, 0]
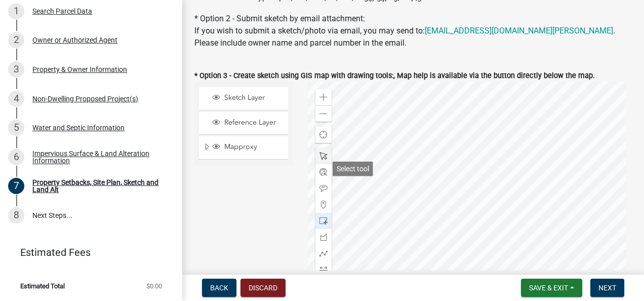
click at [316, 164] on div at bounding box center [323, 156] width 16 height 16
click at [470, 155] on div at bounding box center [470, 207] width 324 height 253
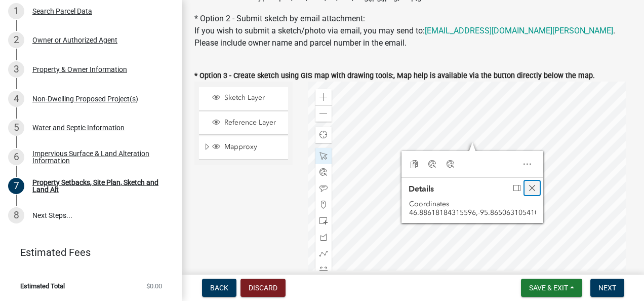
click at [529, 192] on span "Close" at bounding box center [532, 188] width 8 height 8
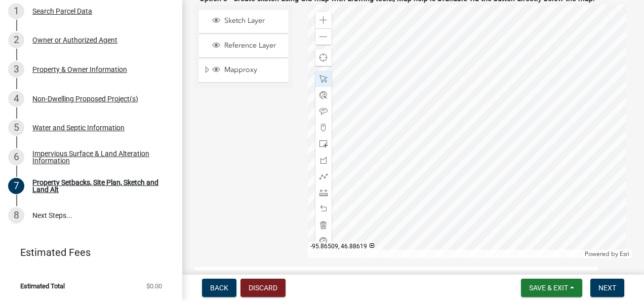
click at [450, 93] on div at bounding box center [470, 131] width 324 height 253
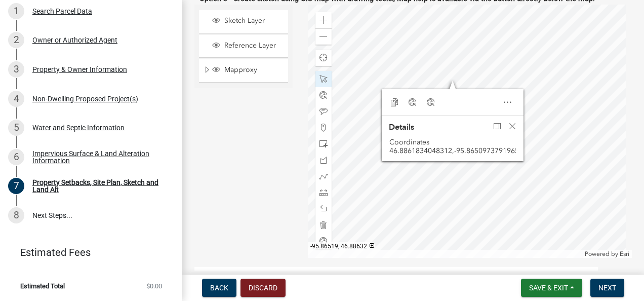
click at [443, 80] on div at bounding box center [470, 131] width 324 height 253
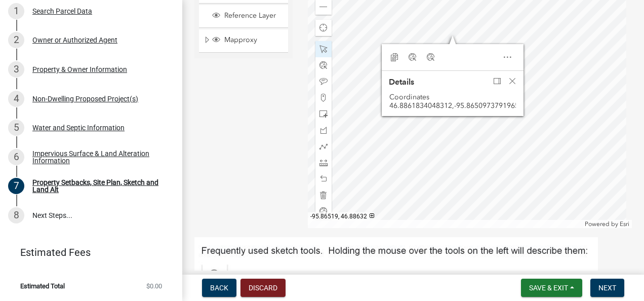
scroll to position [433, 0]
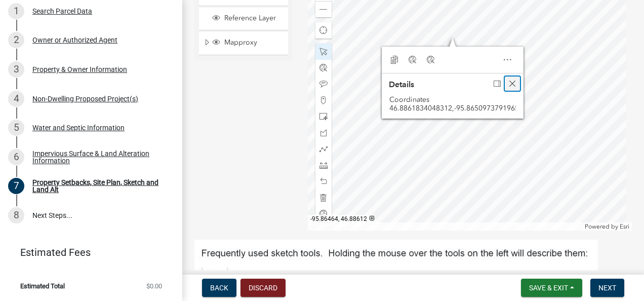
click at [508, 88] on span "Close" at bounding box center [512, 83] width 8 height 8
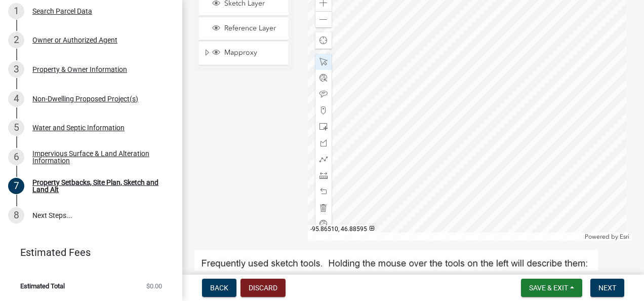
click at [450, 87] on div at bounding box center [470, 113] width 324 height 253
click at [321, 7] on span at bounding box center [323, 3] width 8 height 8
click at [403, 240] on div at bounding box center [470, 113] width 324 height 253
click at [499, 192] on div at bounding box center [470, 113] width 324 height 253
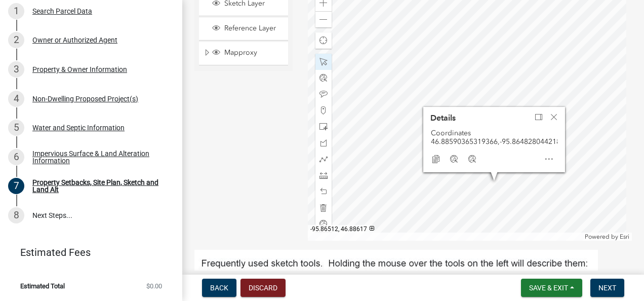
click at [406, 77] on div at bounding box center [470, 113] width 324 height 253
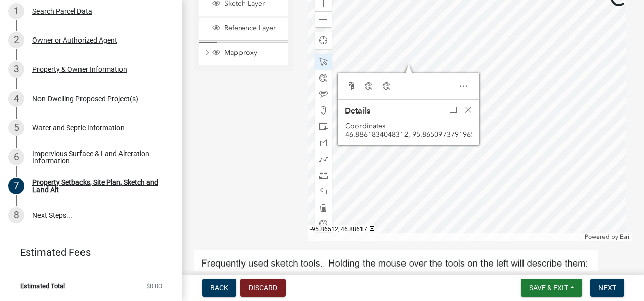
click at [406, 77] on div at bounding box center [470, 113] width 324 height 253
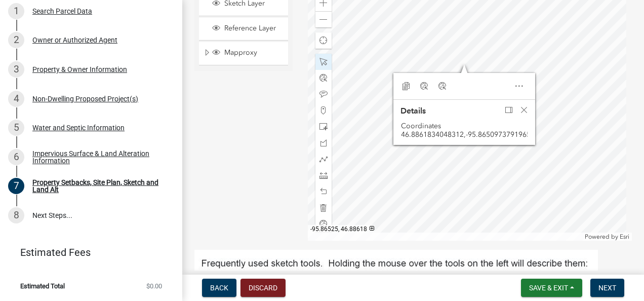
click at [424, 74] on div at bounding box center [470, 113] width 324 height 253
click at [550, 97] on div at bounding box center [470, 113] width 324 height 253
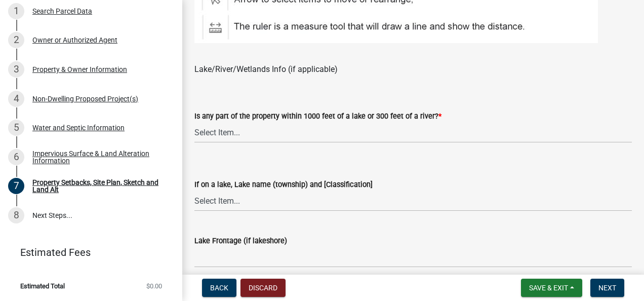
scroll to position [771, 0]
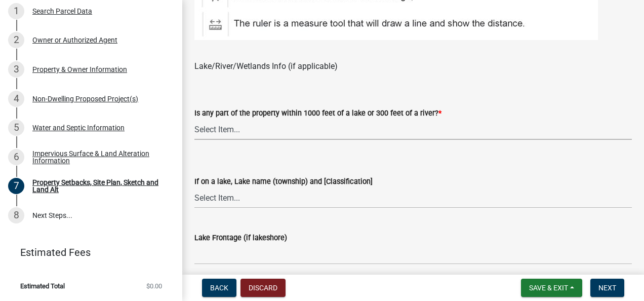
click at [217, 139] on select "Select Item... Shoreland-Riparian (Property is bordering a lake, river or strea…" at bounding box center [412, 129] width 437 height 21
click at [194, 132] on select "Select Item... Shoreland-Riparian (Property is bordering a lake, river or strea…" at bounding box center [412, 129] width 437 height 21
select select "d89fbfa0-1150-4954-b91c-9d482c9530a3"
click at [228, 208] on select "Select Item... [GEOGRAPHIC_DATA] is not listed below [GEOGRAPHIC_DATA] ([GEOGRA…" at bounding box center [412, 197] width 437 height 21
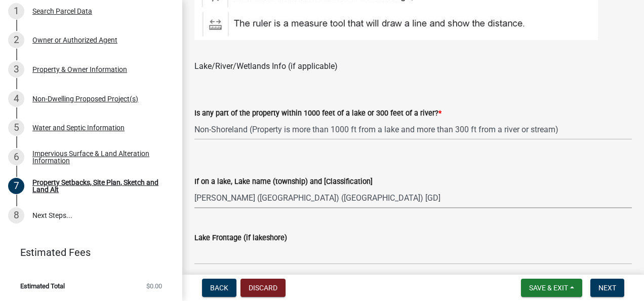
click at [194, 200] on select "Select Item... [GEOGRAPHIC_DATA] is not listed below [GEOGRAPHIC_DATA] ([GEOGRA…" at bounding box center [412, 197] width 437 height 21
select select "2e080c5a-0cc7-4619-8f05-57ce16dac6f0"
click at [225, 208] on select "Select Item... [GEOGRAPHIC_DATA] is not listed below [GEOGRAPHIC_DATA] ([GEOGRA…" at bounding box center [412, 197] width 437 height 21
click at [253, 208] on select "Select Item... [GEOGRAPHIC_DATA] is not listed below [GEOGRAPHIC_DATA] ([GEOGRA…" at bounding box center [412, 197] width 437 height 21
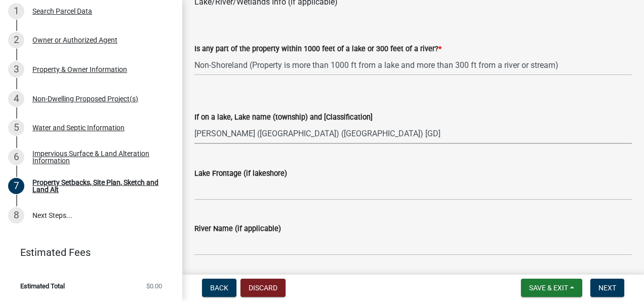
scroll to position [837, 0]
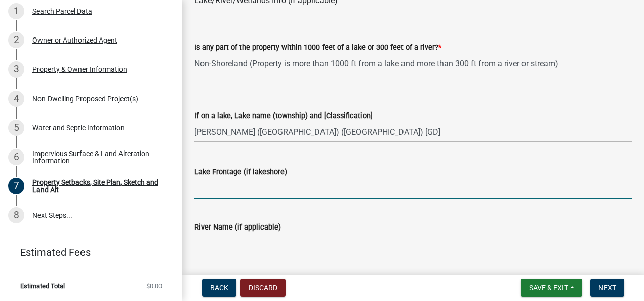
click at [208, 198] on input "Lake Frontage (if lakeshore)" at bounding box center [412, 188] width 437 height 21
click at [201, 198] on input "Lake Frontage (if lakeshore)" at bounding box center [412, 188] width 437 height 21
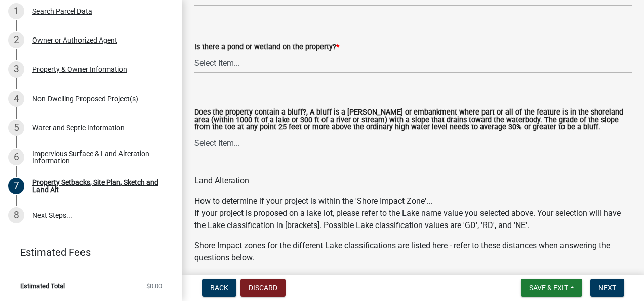
scroll to position [1143, 0]
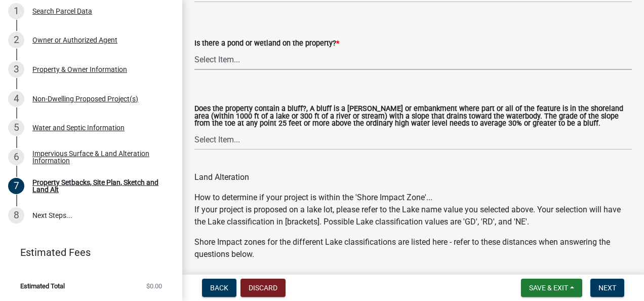
click at [230, 70] on select "Select Item... Yes No" at bounding box center [412, 59] width 437 height 21
click at [194, 61] on select "Select Item... Yes No" at bounding box center [412, 59] width 437 height 21
select select "b56a4575-9846-47cf-8067-c59a4853da22"
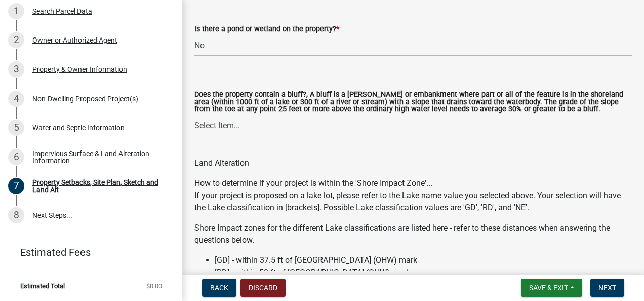
scroll to position [1160, 0]
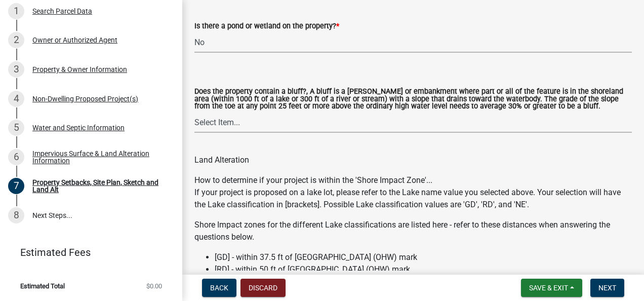
click at [225, 133] on select "Select Item... Yes No" at bounding box center [412, 122] width 437 height 21
click at [194, 124] on select "Select Item... Yes No" at bounding box center [412, 122] width 437 height 21
select select "12f785fb-c378-4b18-841c-21c73dc99083"
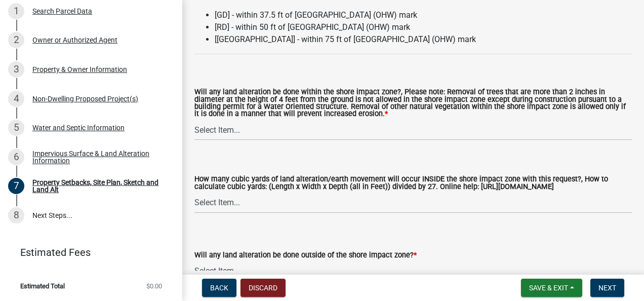
scroll to position [1403, 0]
click at [214, 140] on select "Select Item... Yes No N/A" at bounding box center [412, 129] width 437 height 21
click at [194, 132] on select "Select Item... Yes No N/A" at bounding box center [412, 129] width 437 height 21
select select "e8ab2dc3-aa3f-46f3-9b4a-37eb25ad84af"
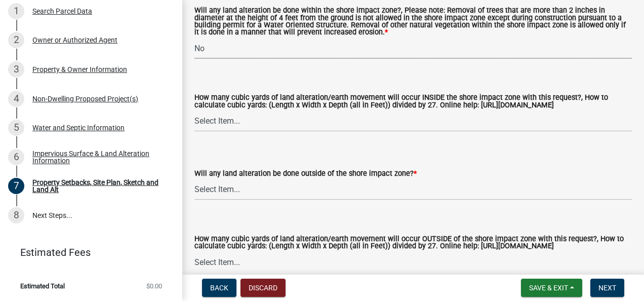
scroll to position [1492, 0]
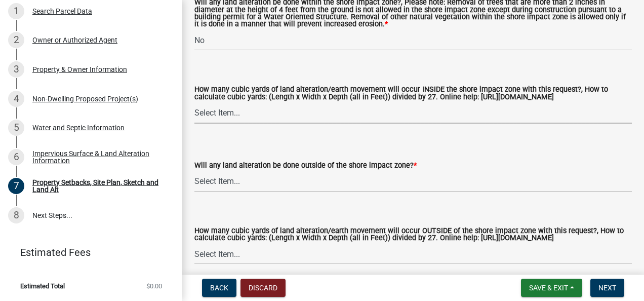
click at [212, 123] on select "Select Item... None 10 Cubic Yards or less 11-50 Cubic Yards Over 50 Cubic Yards" at bounding box center [412, 113] width 437 height 21
click at [194, 123] on select "Select Item... None 10 Cubic Yards or less 11-50 Cubic Yards Over 50 Cubic Yards" at bounding box center [412, 113] width 437 height 21
select select "27b2a8b4-abf6-463e-8c0c-7c5d2b4fe26f"
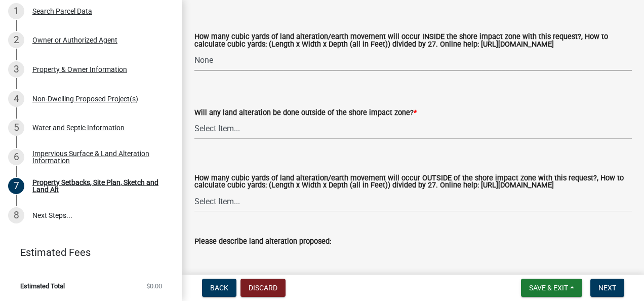
scroll to position [1545, 0]
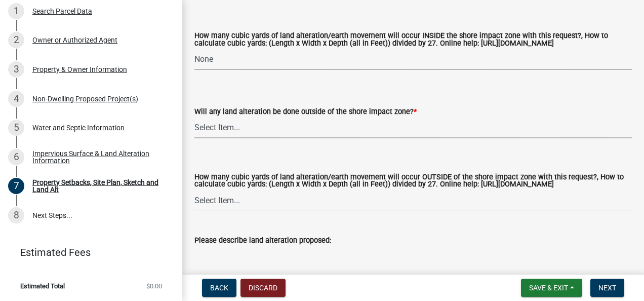
click at [213, 138] on select "Select Item... Yes No N/A" at bounding box center [412, 127] width 437 height 21
click at [194, 138] on select "Select Item... Yes No N/A" at bounding box center [412, 127] width 437 height 21
select select "b98836ba-4715-455d-97ab-be9a9df498a8"
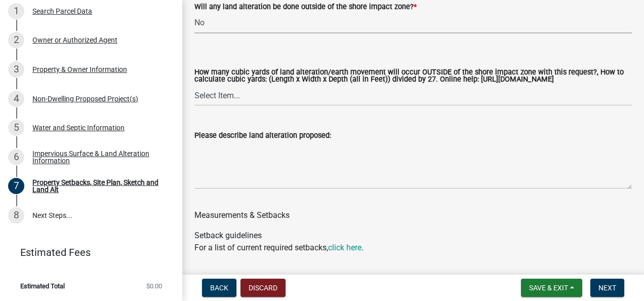
scroll to position [1651, 0]
click at [214, 105] on select "Select Item... None 10 Cubic Yards or less 11-50 Cubic Yards Over 50 Cubic Yards" at bounding box center [412, 95] width 437 height 21
click at [194, 105] on select "Select Item... None 10 Cubic Yards or less 11-50 Cubic Yards Over 50 Cubic Yards" at bounding box center [412, 95] width 437 height 21
select select "d61e3758-d187-40af-a435-5e09c3f3d509"
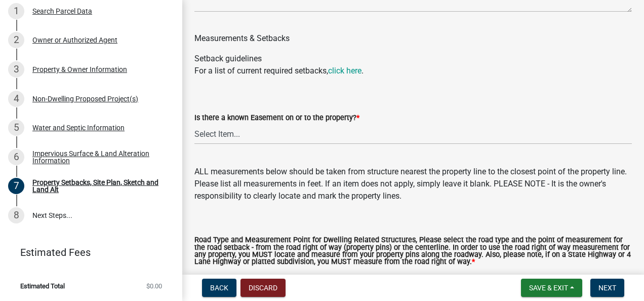
scroll to position [1827, 0]
click at [254, 144] on select "Select Item... Yes No" at bounding box center [412, 133] width 437 height 21
click at [194, 144] on select "Select Item... Yes No" at bounding box center [412, 133] width 437 height 21
select select "c8b8ea71-7088-4e87-a493-7bc88cc2835b"
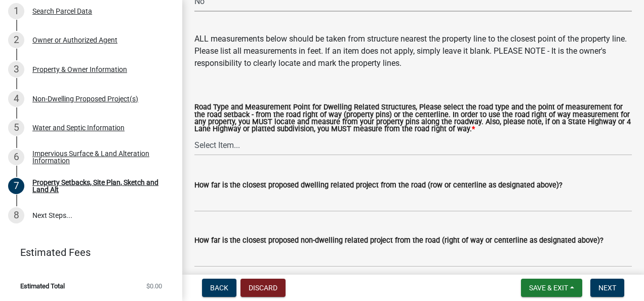
scroll to position [1960, 0]
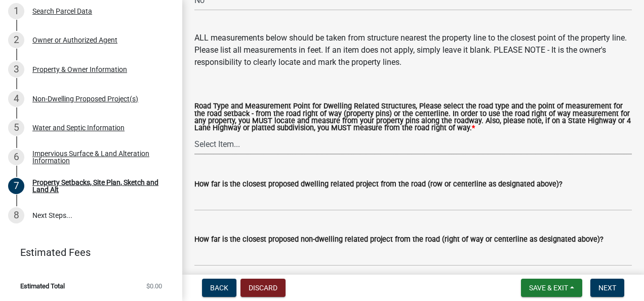
click at [242, 154] on select "Select Item... Private Easement - Right of Way Private Easement - Centerline Pu…" at bounding box center [412, 144] width 437 height 21
click at [194, 154] on select "Select Item... Private Easement - Right of Way Private Easement - Centerline Pu…" at bounding box center [412, 144] width 437 height 21
select select "1418c7e3-4054-4b00-84b5-d09b9560f30a"
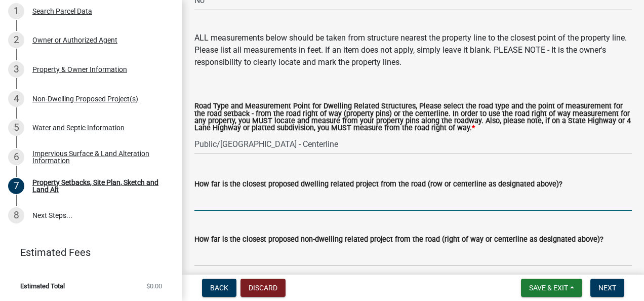
click at [226, 210] on input "How far is the closest proposed dwelling related project from the road (row or …" at bounding box center [412, 200] width 437 height 21
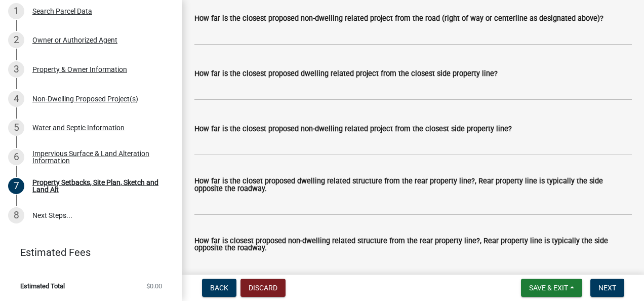
scroll to position [2183, 0]
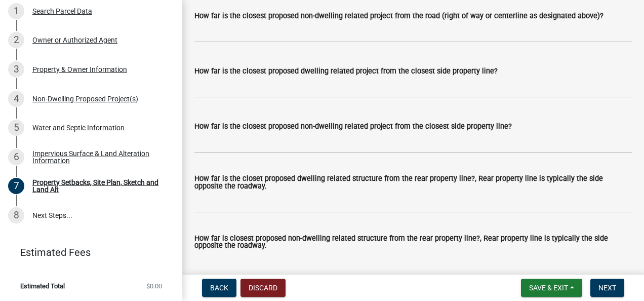
type input "40'"
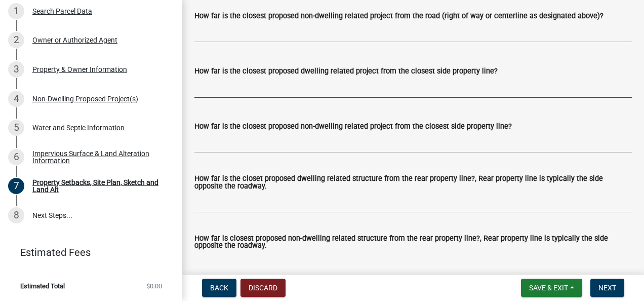
click at [230, 98] on input "How far is the closest proposed dwelling related project from the closest side …" at bounding box center [412, 87] width 437 height 21
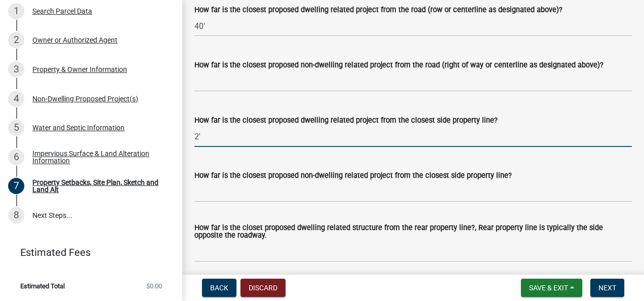
scroll to position [2134, 0]
type input "2'"
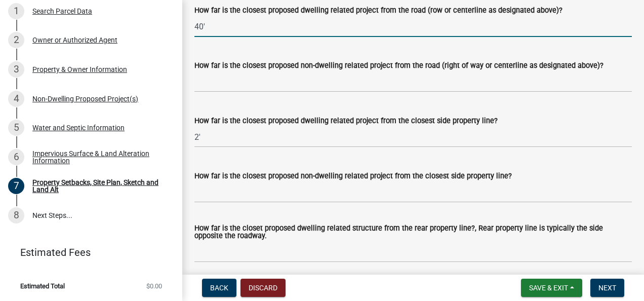
click at [209, 37] on input "40'" at bounding box center [412, 26] width 437 height 21
type input "4"
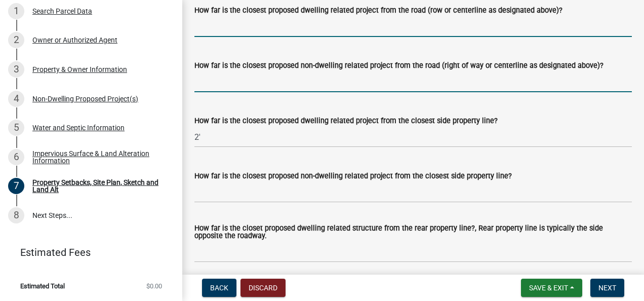
click at [201, 92] on input "How far is the closest proposed non-dwelling related project from the road (rig…" at bounding box center [412, 81] width 437 height 21
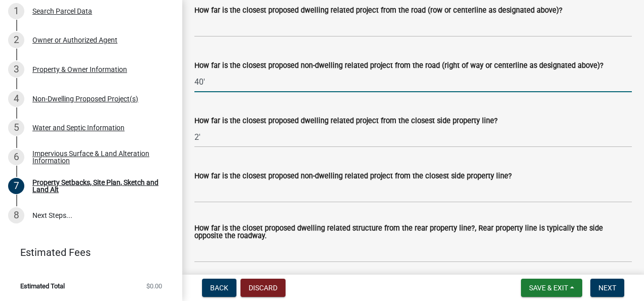
type input "40'"
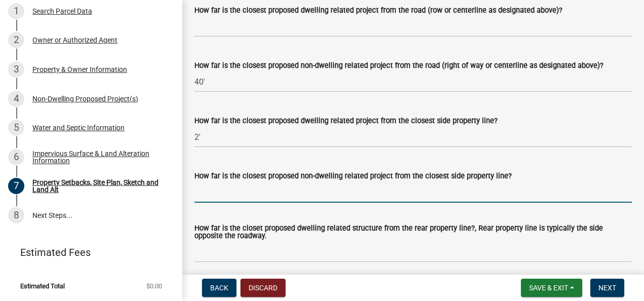
click at [198, 202] on input "How far is the closest proposed non-dwelling related project from the closest s…" at bounding box center [412, 192] width 437 height 21
type input "2'"
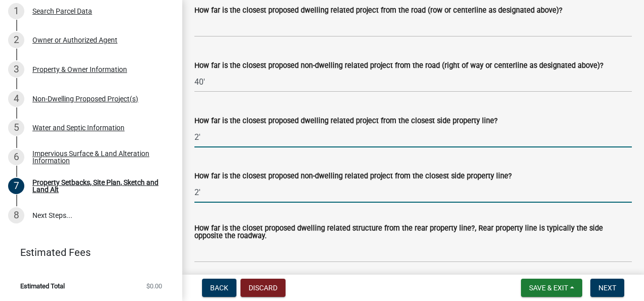
click at [203, 147] on input "2'" at bounding box center [412, 137] width 437 height 21
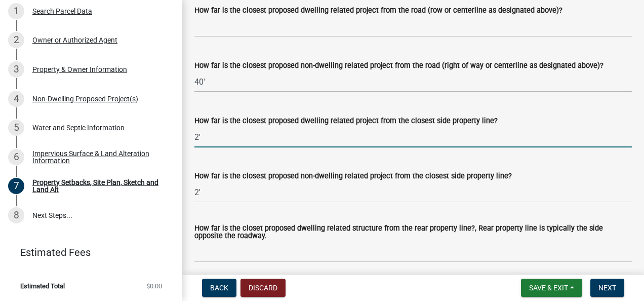
type input "2"
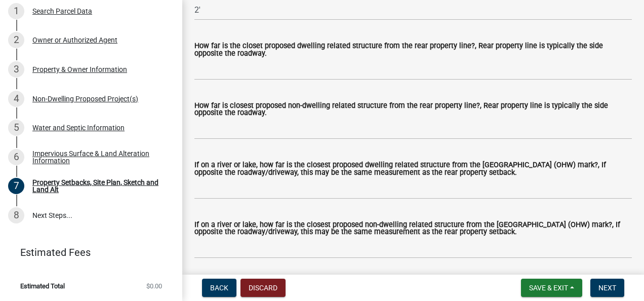
scroll to position [2316, 0]
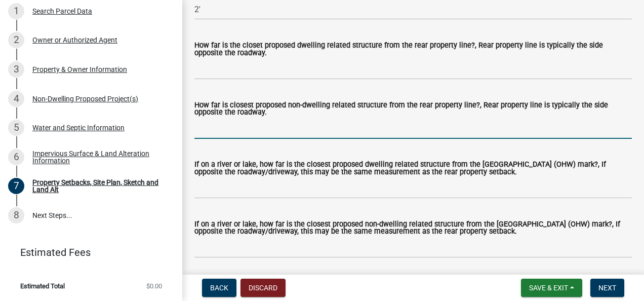
click at [236, 139] on input "How far is closest proposed non-dwelling related structure from the rear proper…" at bounding box center [412, 128] width 437 height 21
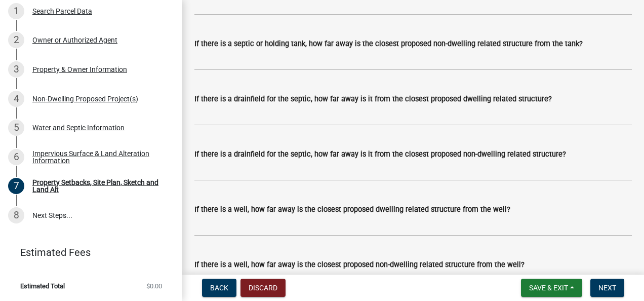
scroll to position [2836, 0]
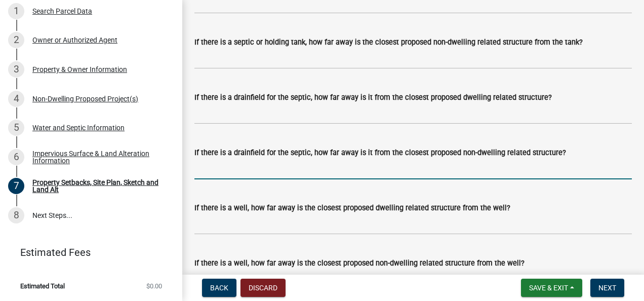
click at [226, 179] on input "If there is a drainfield for the septic, how far away is it from the closest pr…" at bounding box center [412, 168] width 437 height 21
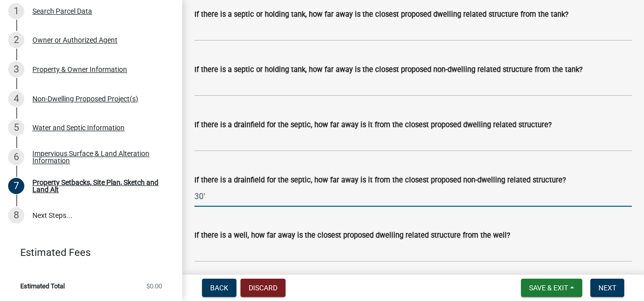
scroll to position [2807, 0]
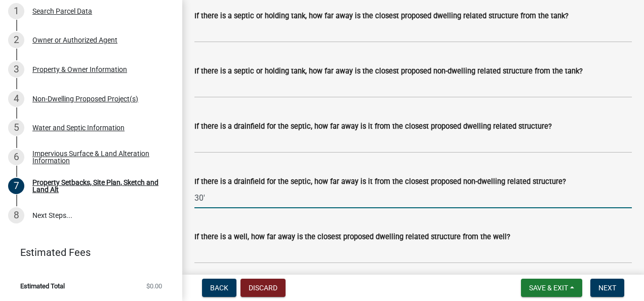
type input "30'"
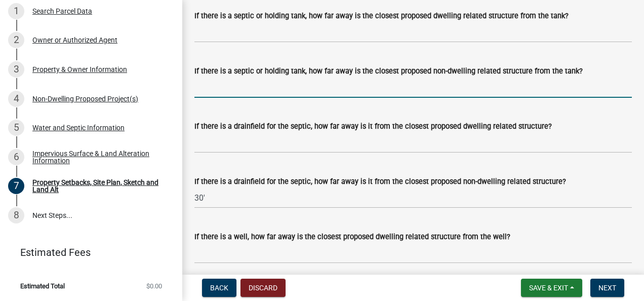
click at [220, 98] on input "If there is a septic or holding tank, how far away is the closest proposed non-…" at bounding box center [412, 87] width 437 height 21
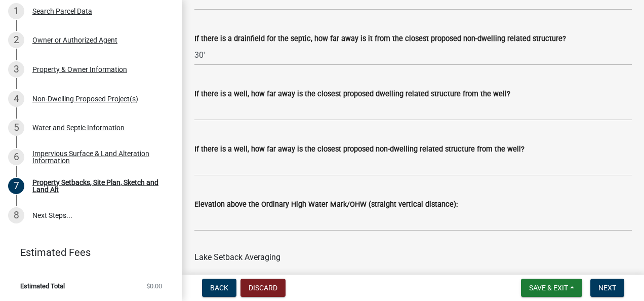
scroll to position [2951, 0]
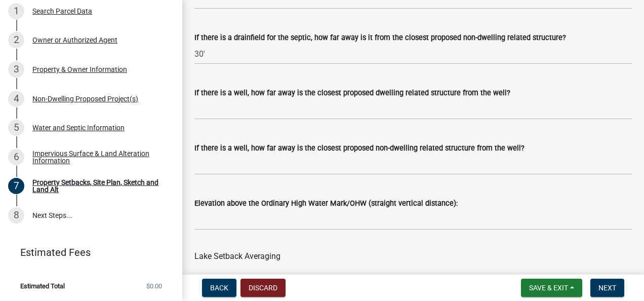
type input "200'"
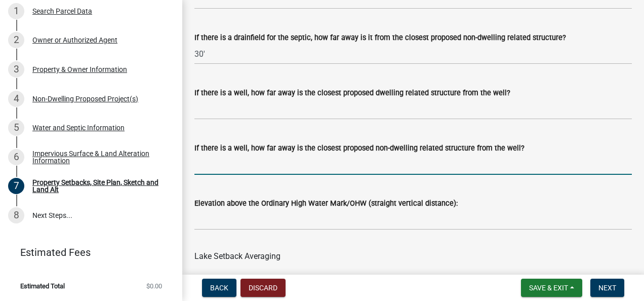
click at [209, 175] on input "If there is a well, how far away is the closest proposed non-dwelling related s…" at bounding box center [412, 164] width 437 height 21
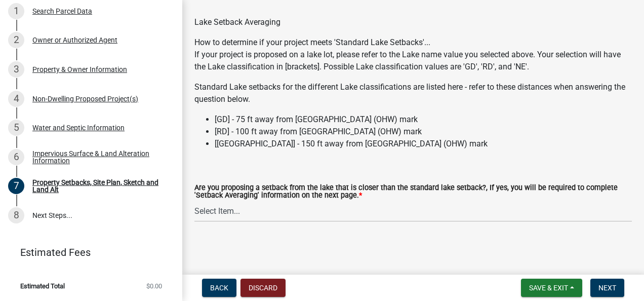
scroll to position [3215, 0]
type input "150'"
click at [602, 283] on span "Next" at bounding box center [607, 287] width 18 height 8
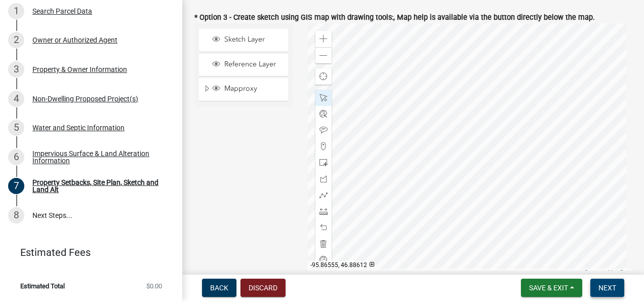
scroll to position [387, 0]
click at [319, 60] on span at bounding box center [323, 56] width 8 height 8
click at [320, 216] on span at bounding box center [323, 211] width 8 height 8
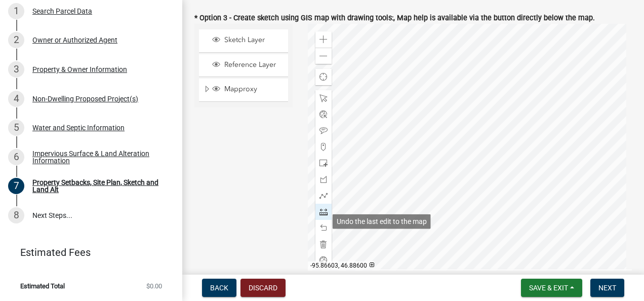
scroll to position [406, 0]
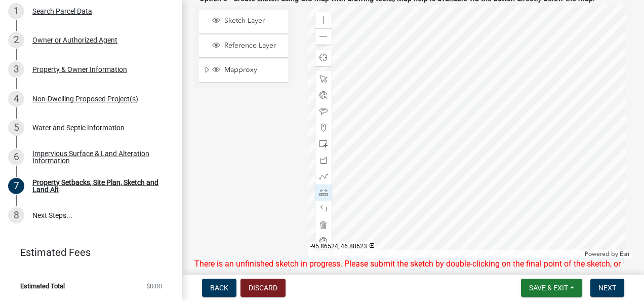
click at [446, 106] on div at bounding box center [470, 131] width 324 height 253
click at [447, 83] on div at bounding box center [470, 131] width 324 height 253
click at [323, 83] on span at bounding box center [323, 79] width 8 height 8
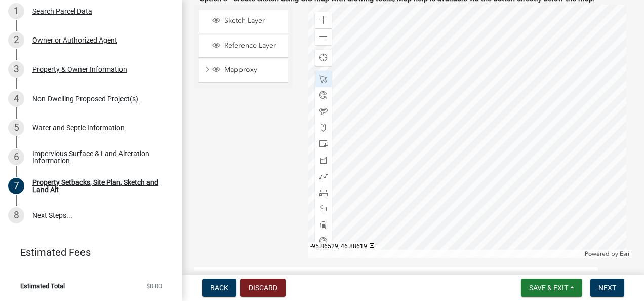
click at [439, 115] on div at bounding box center [470, 131] width 324 height 253
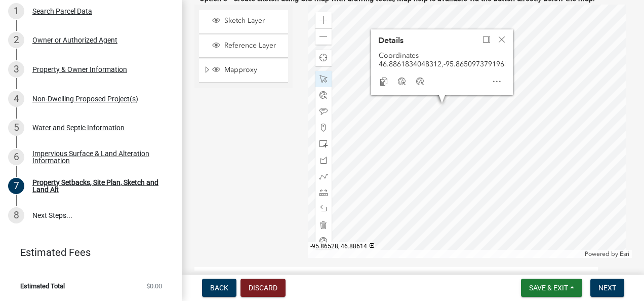
click at [440, 125] on div at bounding box center [470, 131] width 324 height 253
click at [319, 196] on span at bounding box center [323, 192] width 8 height 8
click at [498, 44] on span "Close" at bounding box center [501, 39] width 8 height 8
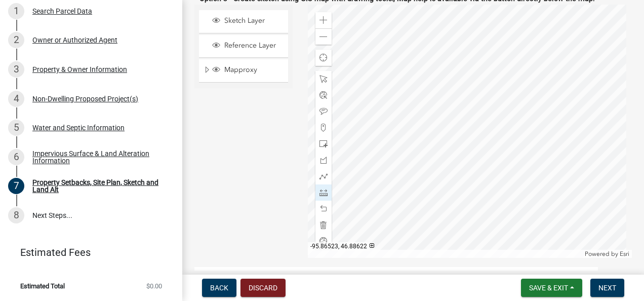
click at [447, 109] on div at bounding box center [470, 131] width 324 height 253
click at [449, 85] on div at bounding box center [470, 131] width 324 height 253
click at [321, 196] on span at bounding box center [323, 192] width 8 height 8
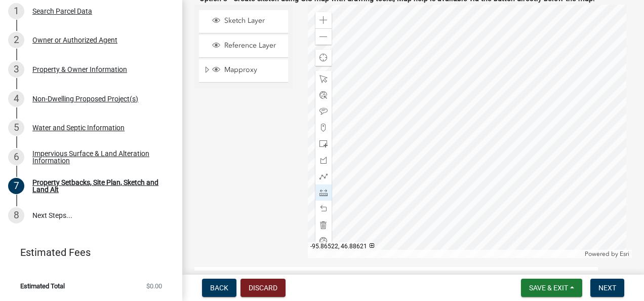
click at [449, 110] on div at bounding box center [470, 131] width 324 height 253
click at [450, 86] on div at bounding box center [470, 131] width 324 height 253
click at [319, 83] on span at bounding box center [323, 79] width 8 height 8
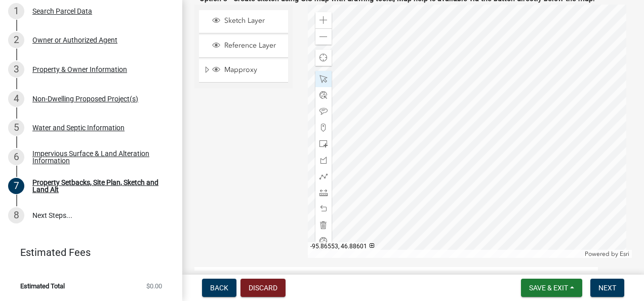
click at [399, 93] on div at bounding box center [470, 131] width 324 height 253
click at [319, 196] on span at bounding box center [323, 192] width 8 height 8
click at [445, 72] on div at bounding box center [470, 131] width 324 height 253
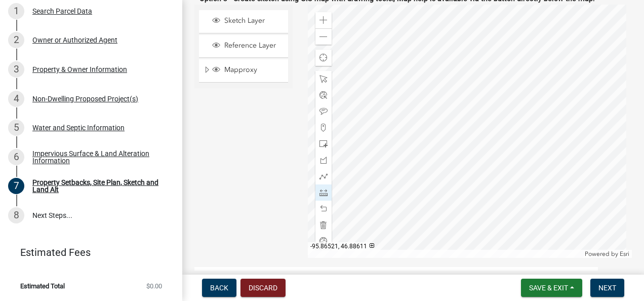
click at [445, 72] on div at bounding box center [470, 131] width 324 height 253
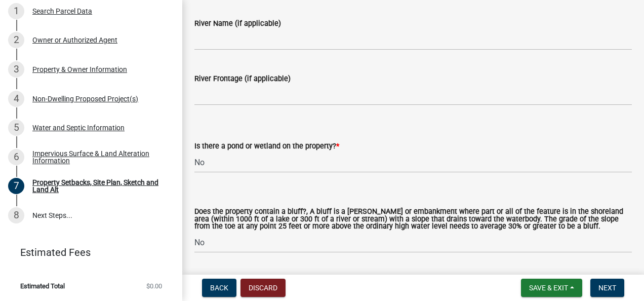
scroll to position [1041, 0]
click at [216, 171] on select "Select Item... Yes No" at bounding box center [412, 161] width 437 height 21
click at [194, 163] on select "Select Item... Yes No" at bounding box center [412, 161] width 437 height 21
select select "fd58f24c-a096-4195-863e-b494ea1fd324"
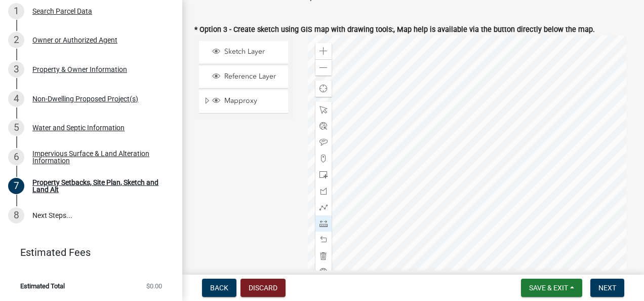
scroll to position [382, 0]
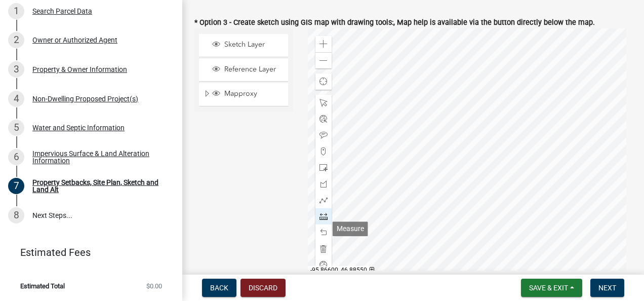
click at [321, 220] on span at bounding box center [323, 216] width 8 height 8
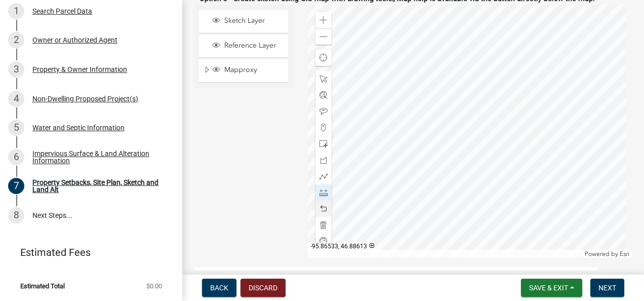
click at [428, 67] on div at bounding box center [470, 131] width 324 height 253
click at [426, 68] on div at bounding box center [470, 131] width 324 height 253
click at [427, 67] on div at bounding box center [470, 131] width 324 height 253
click at [209, 75] on span "Expand" at bounding box center [207, 70] width 8 height 10
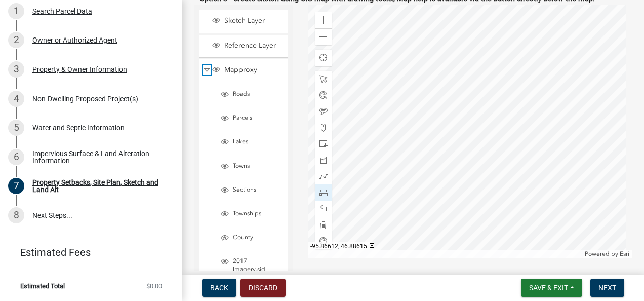
click at [209, 75] on span "Collapse" at bounding box center [207, 70] width 8 height 10
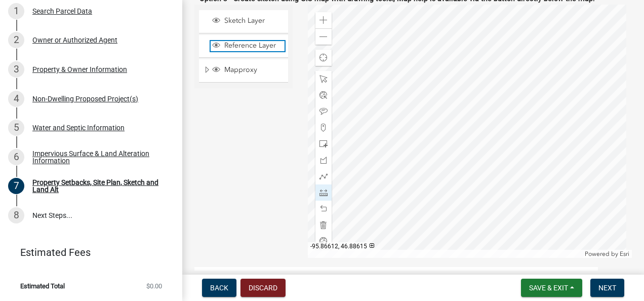
click at [212, 49] on span "Layer List" at bounding box center [216, 45] width 8 height 8
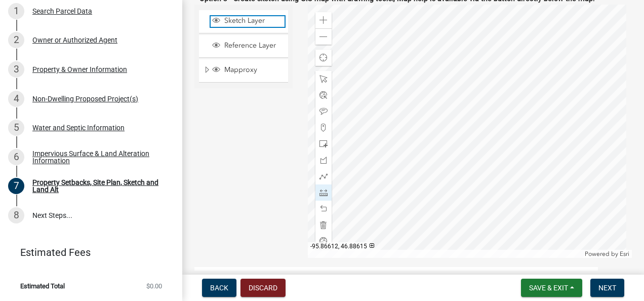
click at [215, 24] on span "Layer List" at bounding box center [216, 20] width 8 height 8
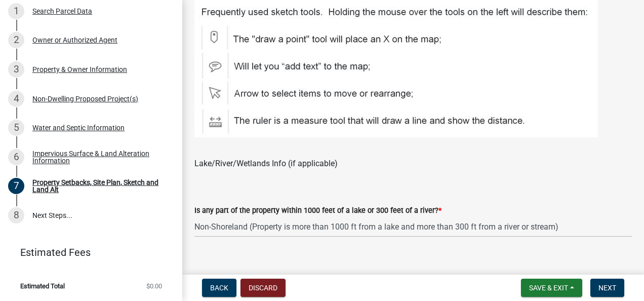
scroll to position [688, 0]
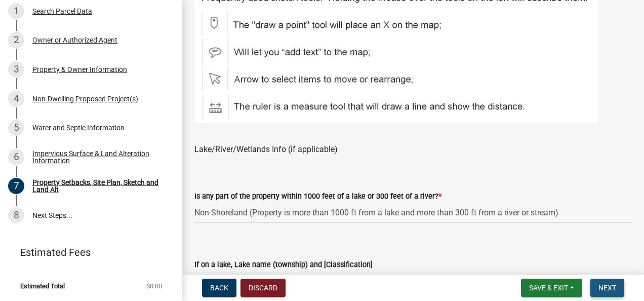
click at [610, 286] on span "Next" at bounding box center [607, 287] width 18 height 8
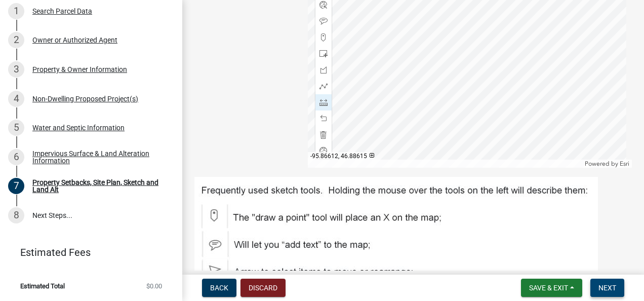
scroll to position [487, 0]
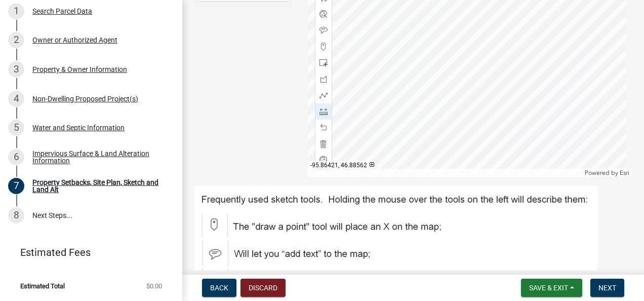
click at [586, 29] on div at bounding box center [470, 50] width 324 height 253
click at [322, 115] on span at bounding box center [323, 111] width 8 height 8
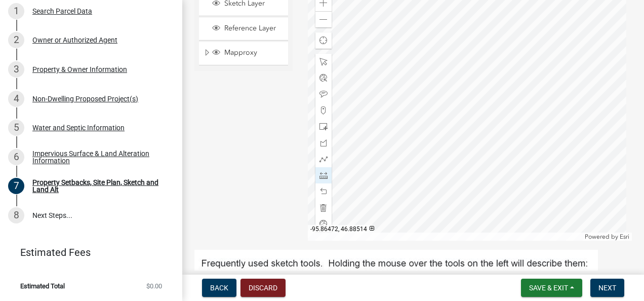
click at [511, 196] on div at bounding box center [470, 113] width 324 height 253
click at [536, 186] on div at bounding box center [470, 113] width 324 height 253
click at [560, 164] on div at bounding box center [470, 113] width 324 height 253
click at [560, 165] on div at bounding box center [470, 113] width 324 height 253
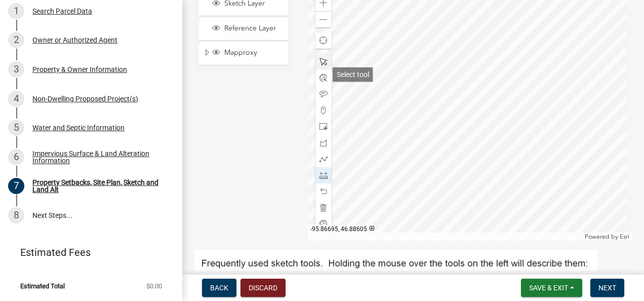
click at [317, 70] on div at bounding box center [323, 62] width 16 height 16
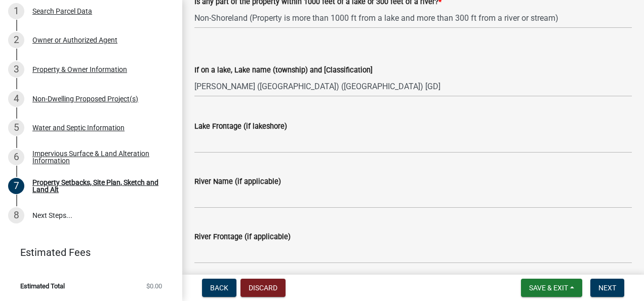
scroll to position [884, 0]
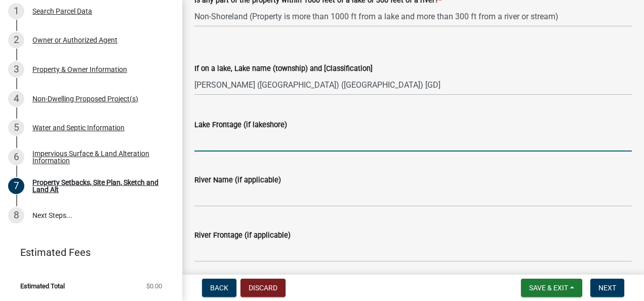
click at [226, 149] on input "Lake Frontage (if lakeshore)" at bounding box center [412, 141] width 437 height 21
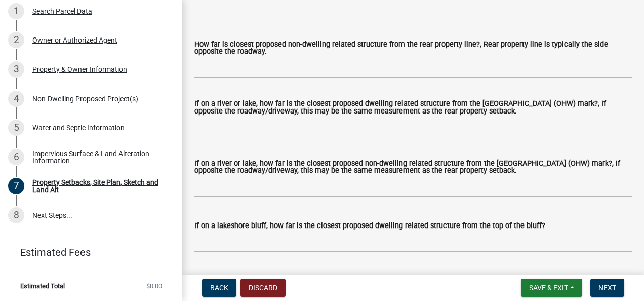
scroll to position [2378, 0]
type input "100'"
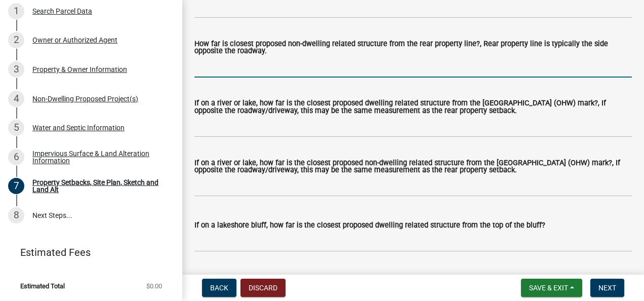
click at [209, 77] on input "How far is closest proposed non-dwelling related structure from the rear proper…" at bounding box center [412, 67] width 437 height 21
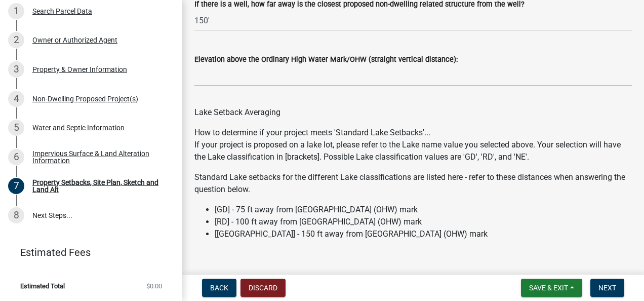
scroll to position [3235, 0]
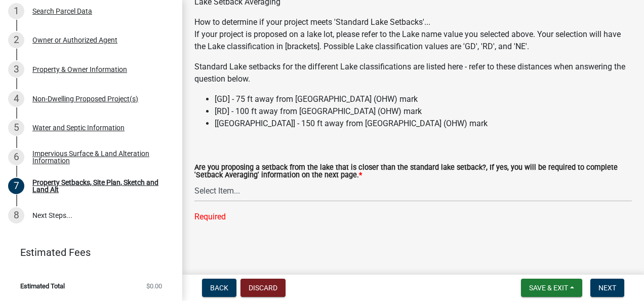
type input "300'"
click at [222, 187] on select "Select Item... Yes No N/A" at bounding box center [412, 191] width 437 height 21
click at [194, 200] on select "Select Item... Yes No N/A" at bounding box center [412, 191] width 437 height 21
select select "19d13e65-c93d-443e-910a-7a17299544cc"
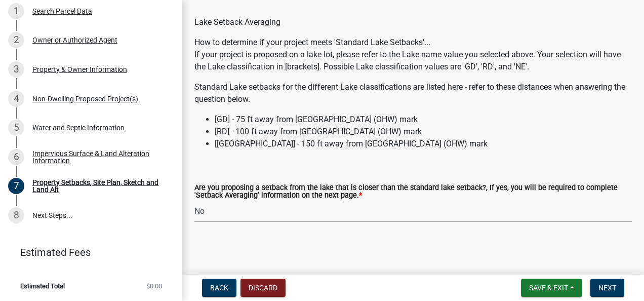
click at [603, 278] on nav "Back Discard Save & Exit Save Save & Exit Next" at bounding box center [412, 287] width 461 height 26
click at [612, 288] on span "Next" at bounding box center [607, 287] width 18 height 8
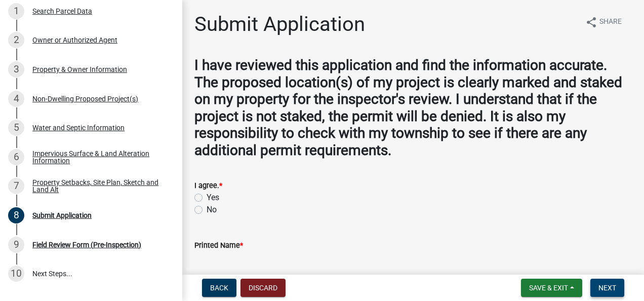
scroll to position [176, 0]
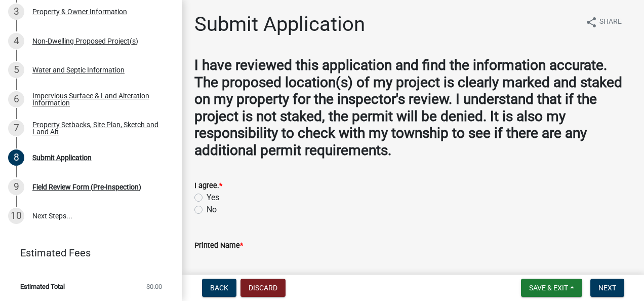
click at [206, 197] on label "Yes" at bounding box center [212, 197] width 13 height 12
click at [206, 197] on input "Yes" at bounding box center [209, 194] width 7 height 7
radio input "true"
click at [236, 249] on div "Printed Name *" at bounding box center [412, 245] width 437 height 12
click at [233, 257] on input "Printed Name *" at bounding box center [412, 261] width 437 height 21
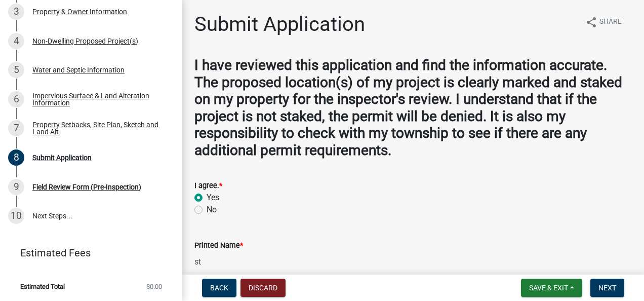
type input "s"
type input "[PERSON_NAME]"
click at [602, 287] on span "Next" at bounding box center [607, 287] width 18 height 8
click at [606, 287] on span "Next" at bounding box center [607, 287] width 18 height 8
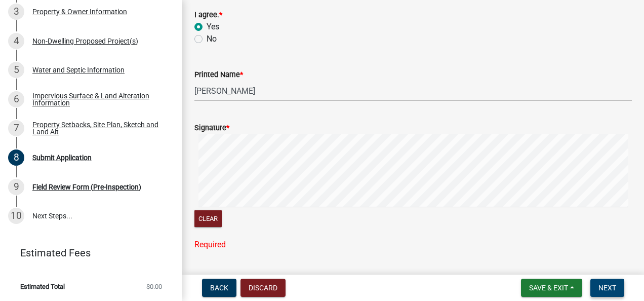
scroll to position [170, 0]
click at [227, 261] on label "[DATE] Date" at bounding box center [213, 259] width 38 height 7
click at [227, 265] on input "[DATE]" at bounding box center [412, 275] width 437 height 20
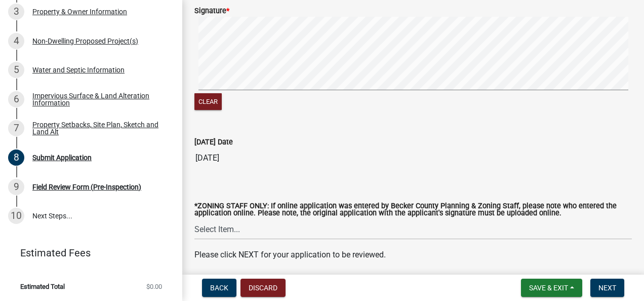
scroll to position [325, 0]
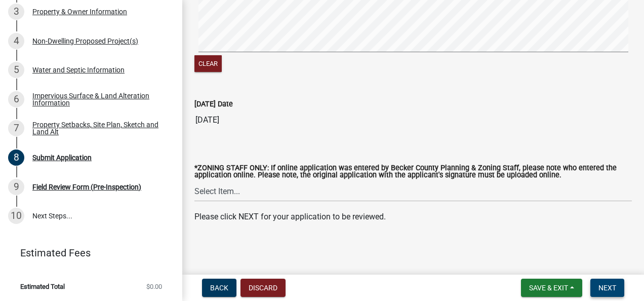
click at [609, 285] on span "Next" at bounding box center [607, 287] width 18 height 8
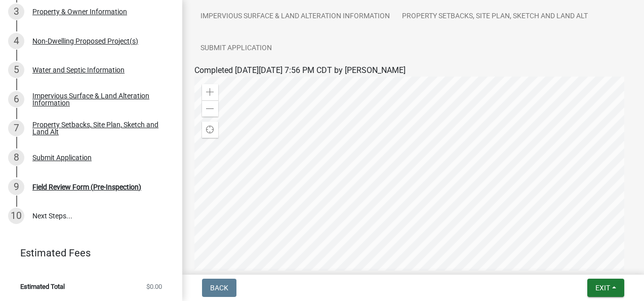
scroll to position [0, 0]
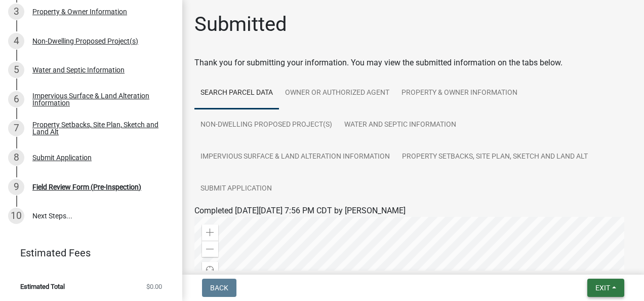
click at [602, 281] on button "Exit" at bounding box center [605, 287] width 37 height 18
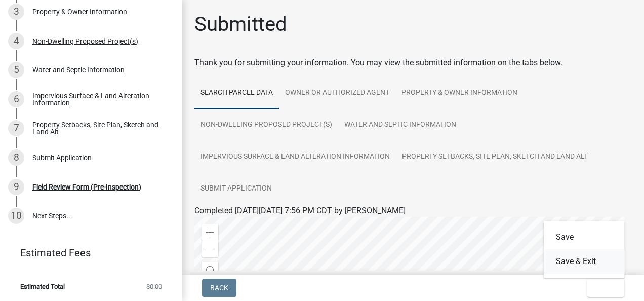
click at [582, 258] on button "Save & Exit" at bounding box center [583, 261] width 81 height 24
